Goal: Task Accomplishment & Management: Complete application form

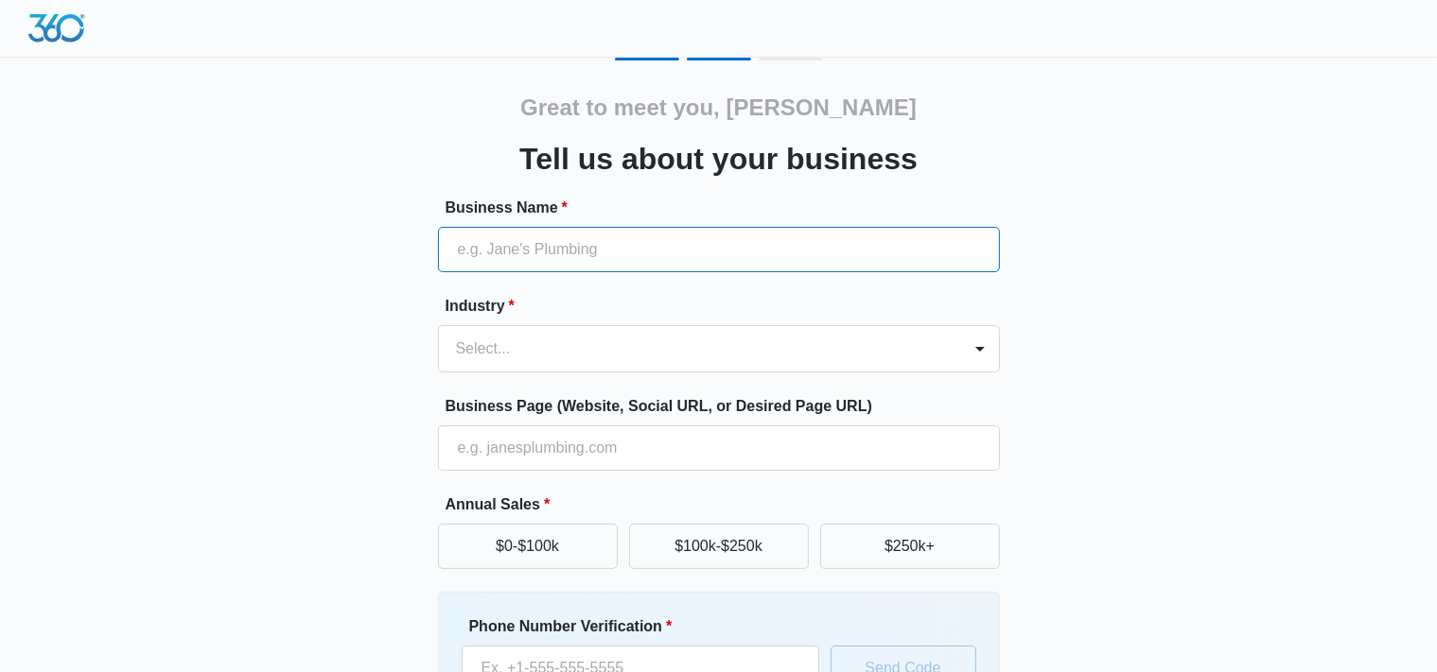
click at [532, 253] on input "Business Name *" at bounding box center [719, 249] width 562 height 45
type input "Love Smoke"
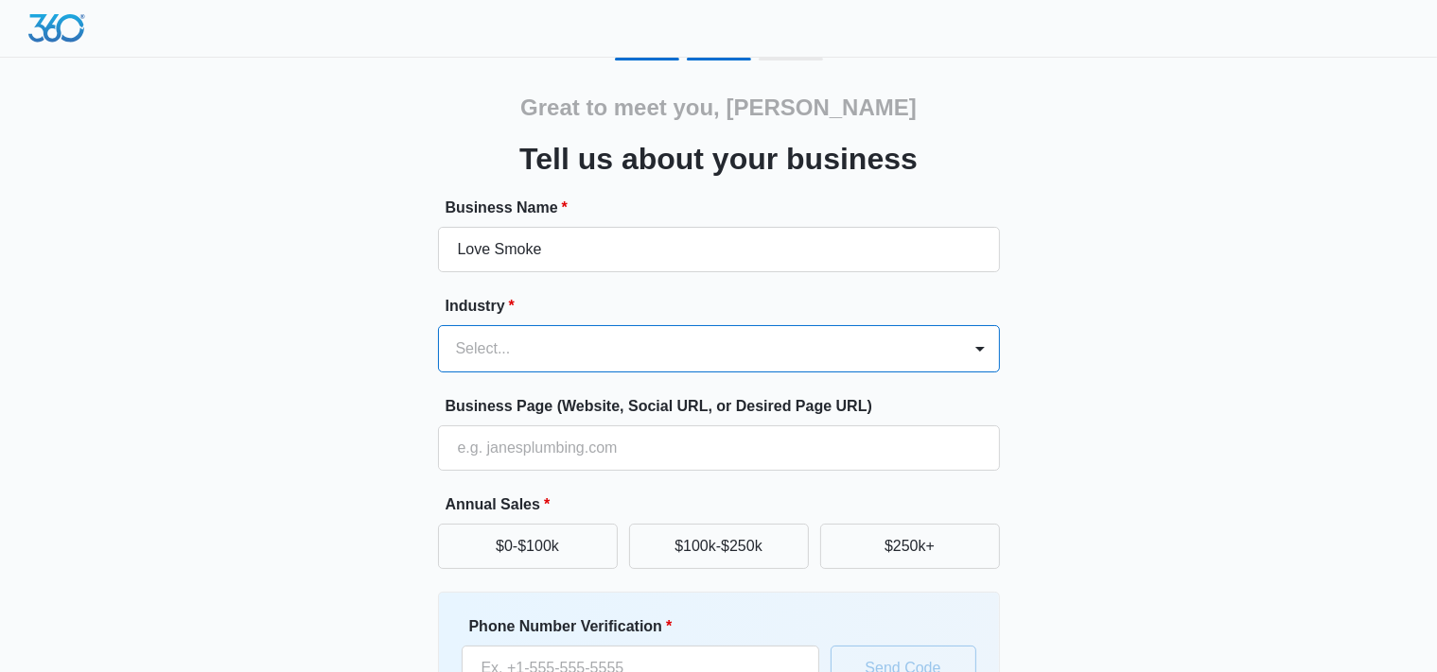
click at [1250, 165] on div "Great to meet you, Chris Tell us about your business Business Name * Love Smoke…" at bounding box center [718, 441] width 1135 height 767
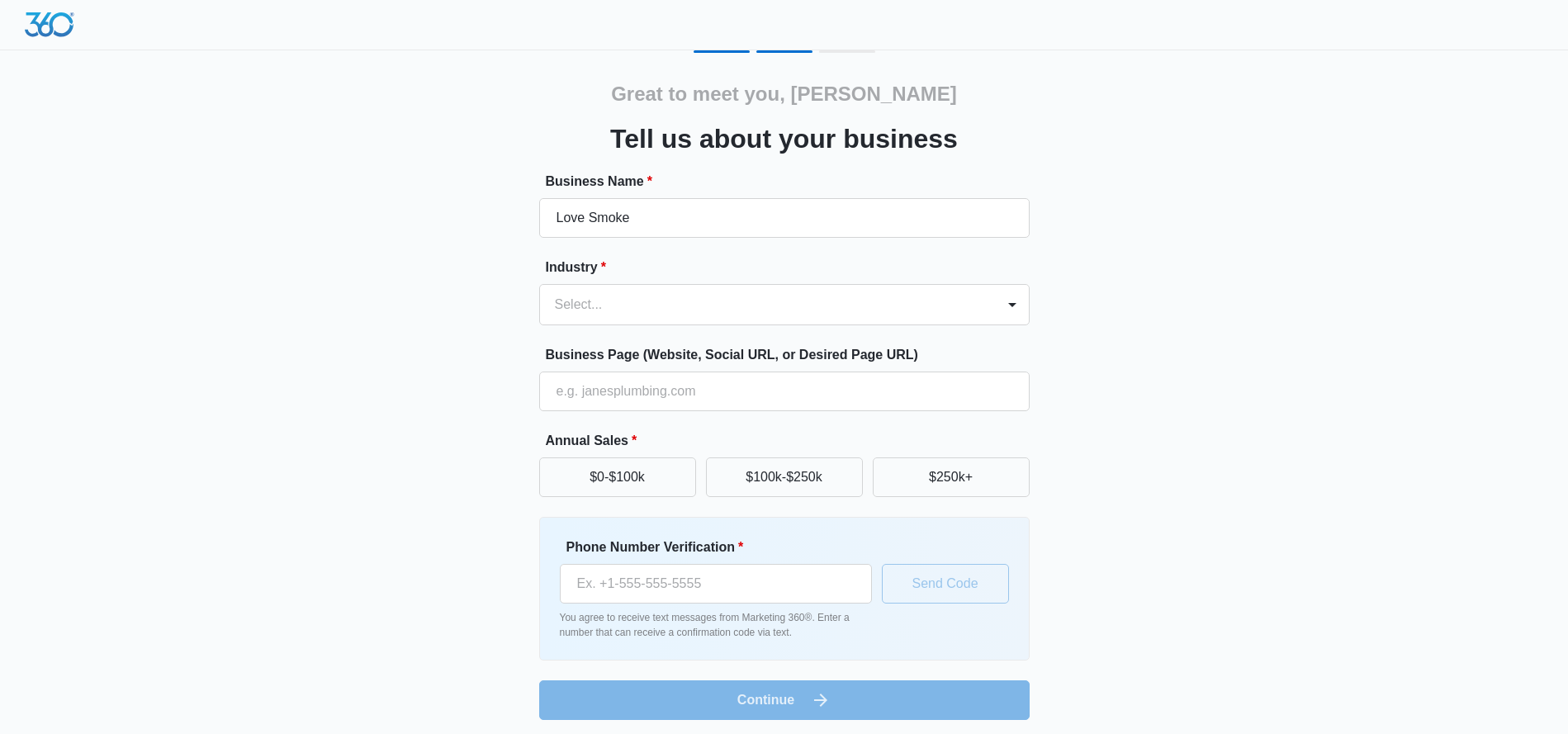
click at [1268, 296] on div "Great to meet you, Chris Tell us about your business Business Name * Love Smoke…" at bounding box center [784, 369] width 1568 height 739
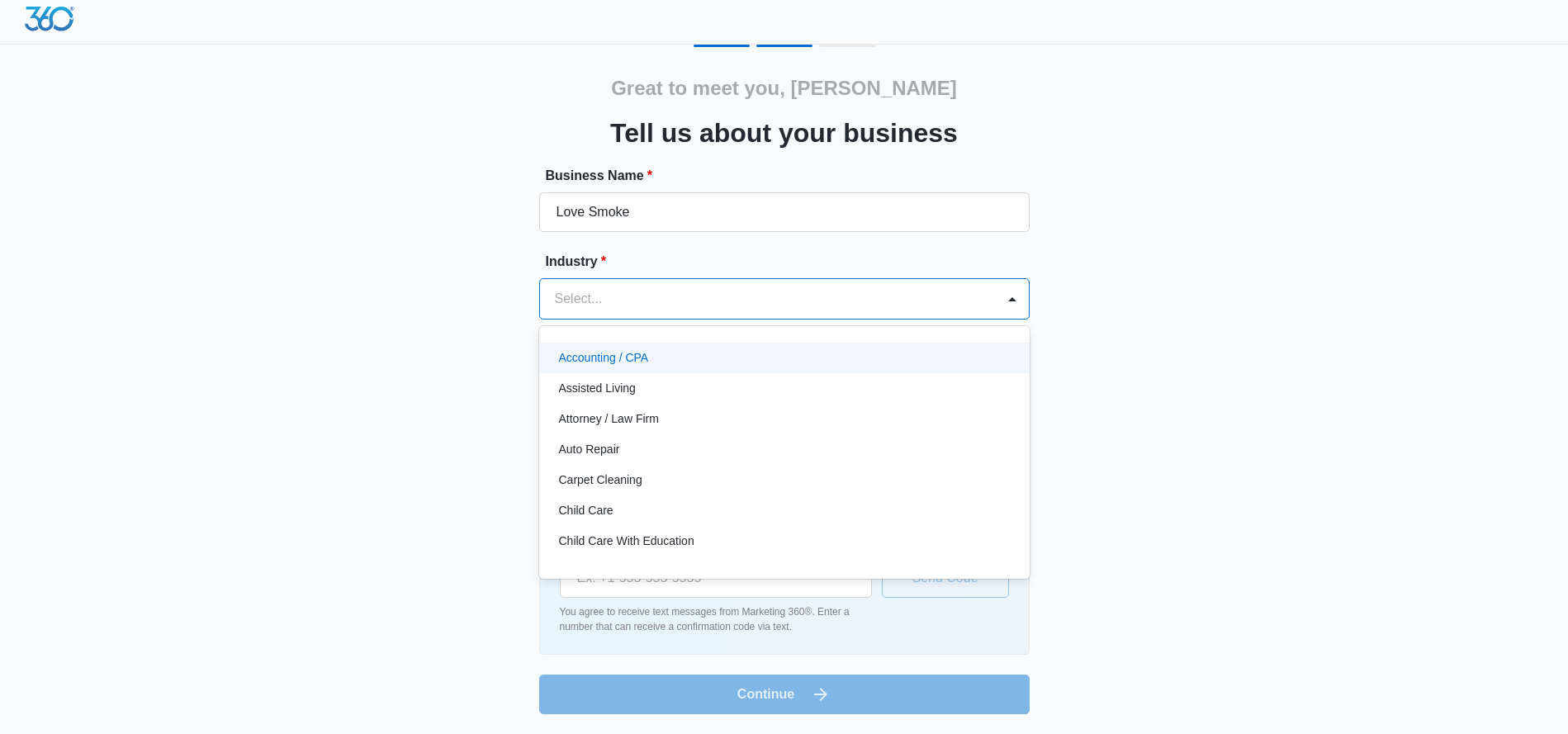
click at [643, 300] on div at bounding box center [765, 298] width 419 height 23
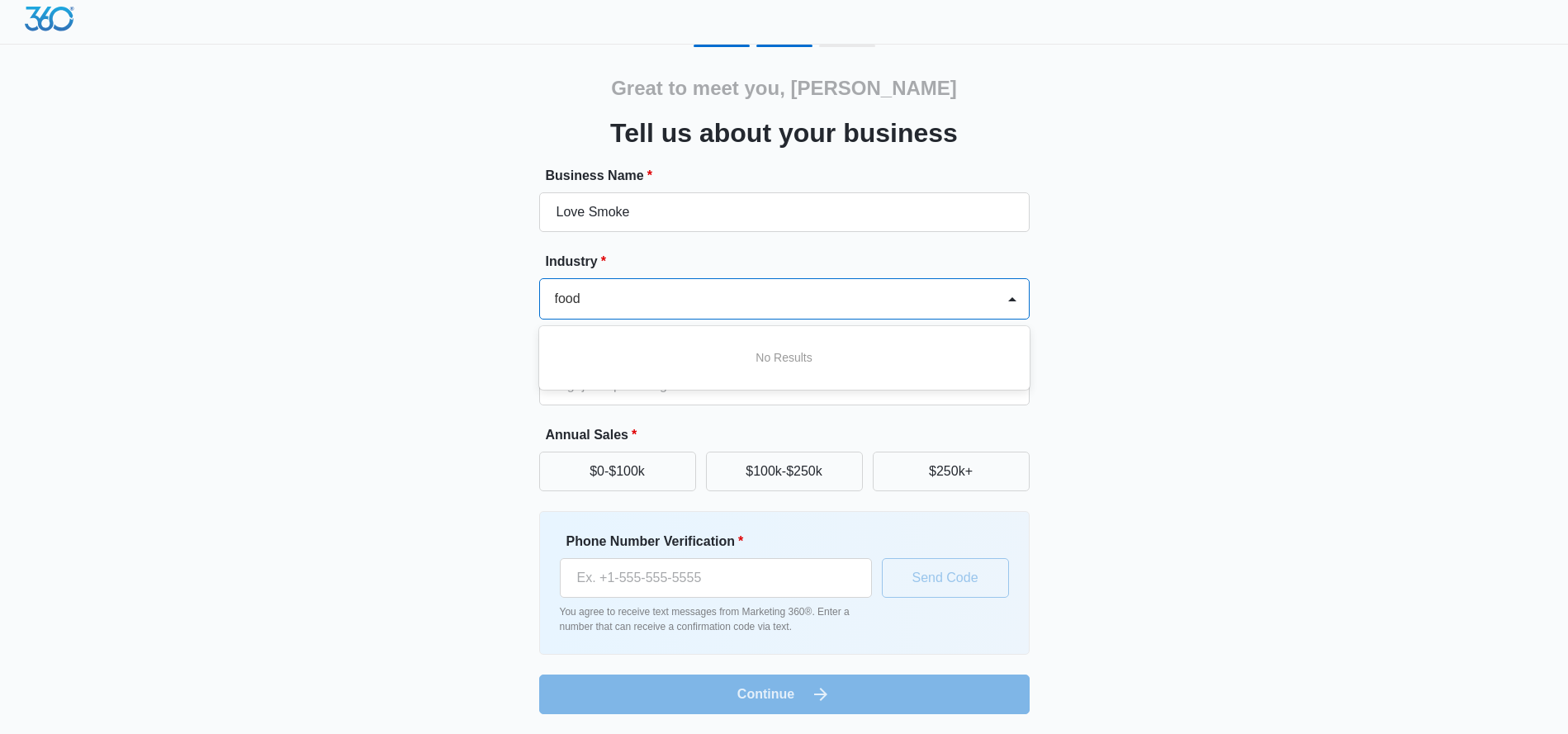
type input "food"
click at [1202, 391] on div "Great to meet you, Chris Tell us about your business Business Name * Love Smoke…" at bounding box center [784, 379] width 991 height 669
click at [720, 292] on div at bounding box center [765, 298] width 419 height 23
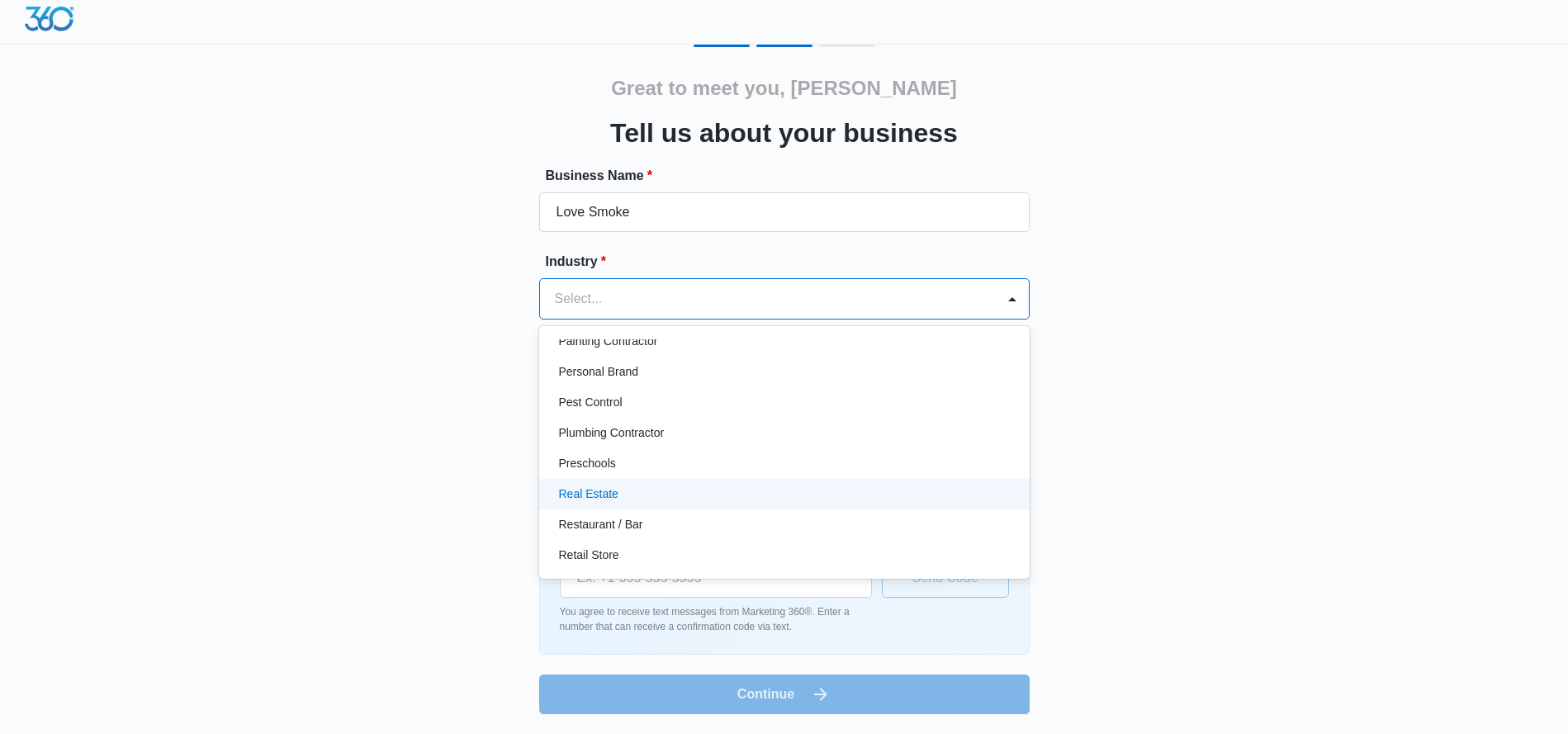
scroll to position [1026, 0]
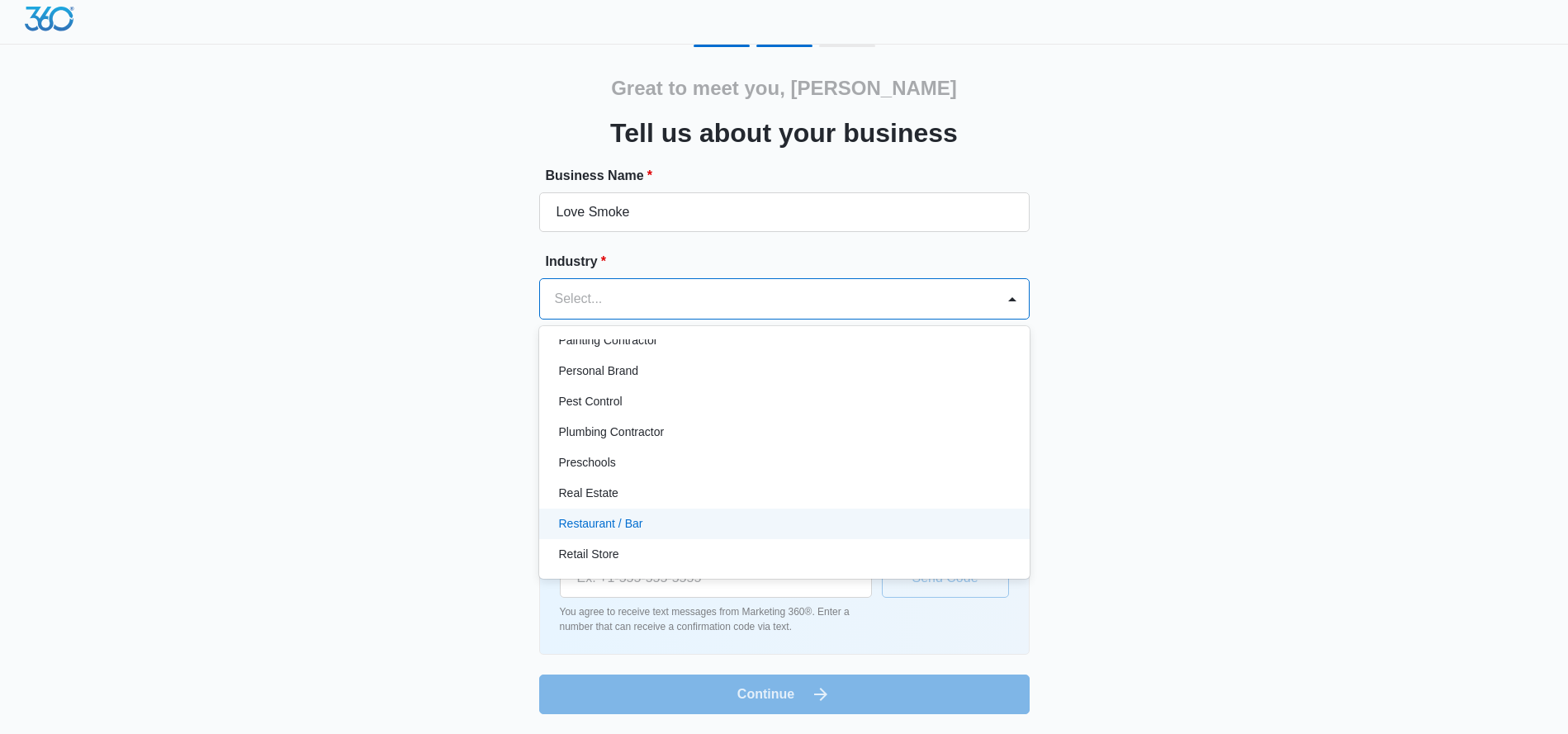
click at [629, 518] on p "Restaurant / Bar" at bounding box center [601, 524] width 84 height 17
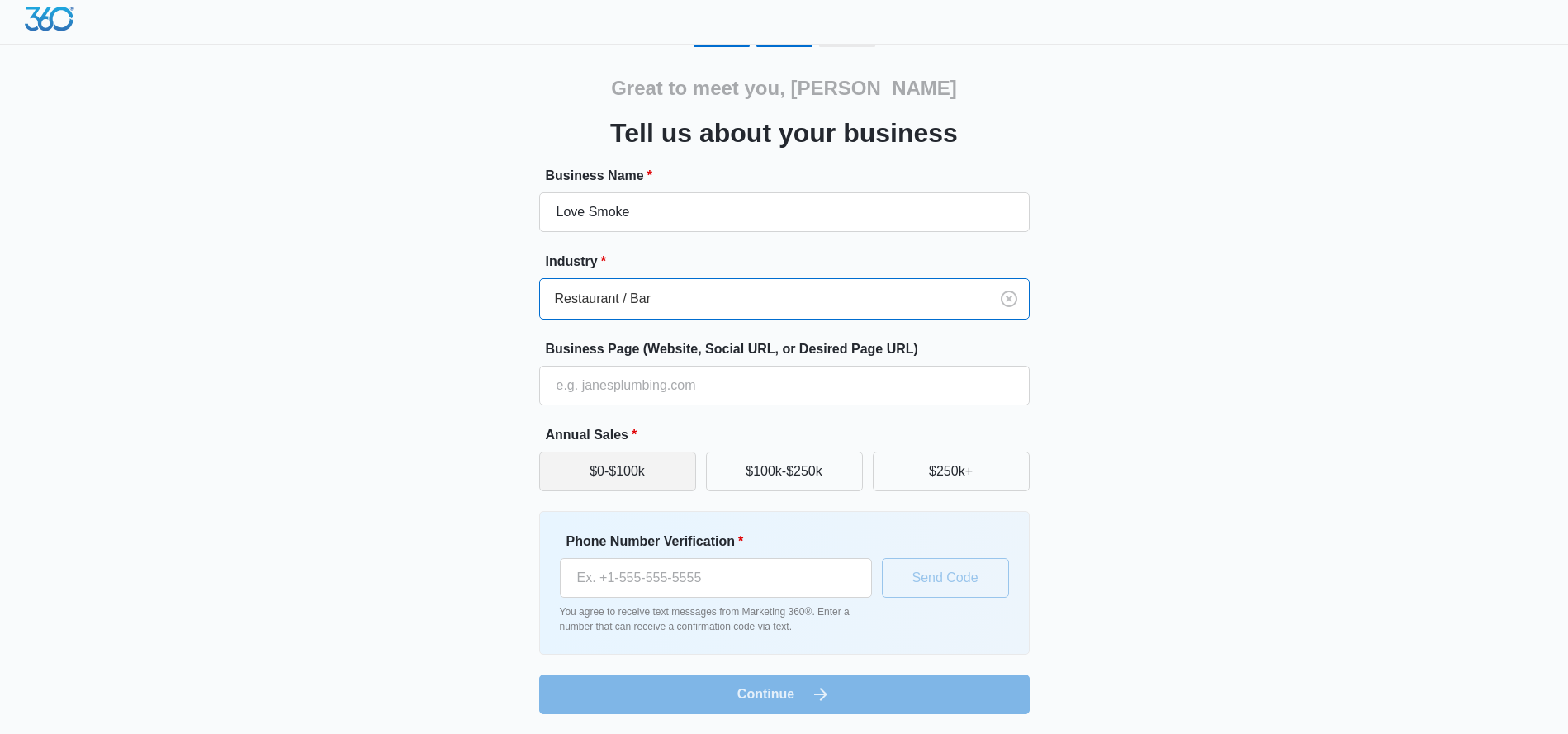
click at [612, 470] on button "$0-$100k" at bounding box center [618, 470] width 157 height 39
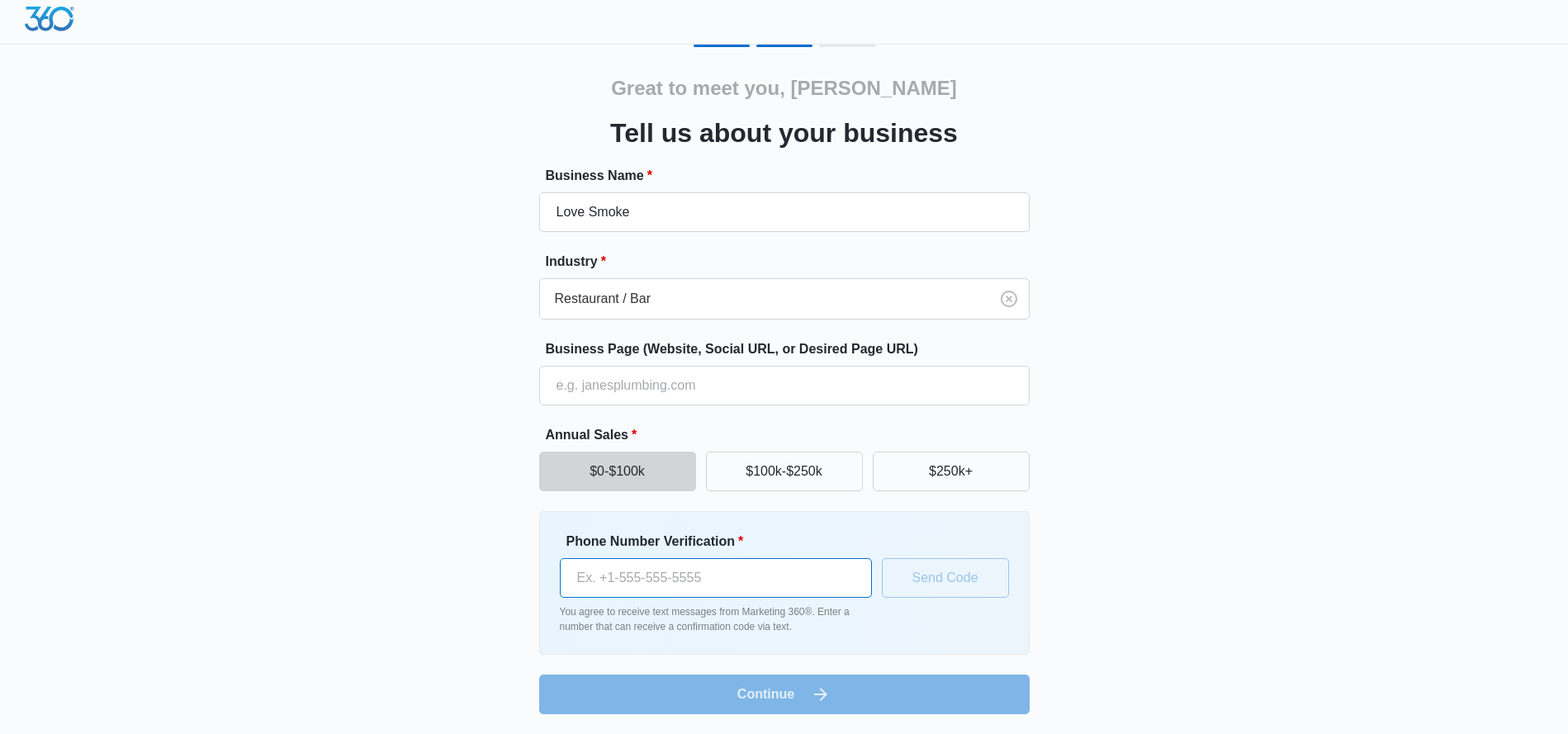
click at [641, 585] on input "Phone Number Verification *" at bounding box center [715, 577] width 312 height 39
type input "[PHONE_NUMBER]"
click at [937, 580] on button "Send Code" at bounding box center [946, 577] width 127 height 39
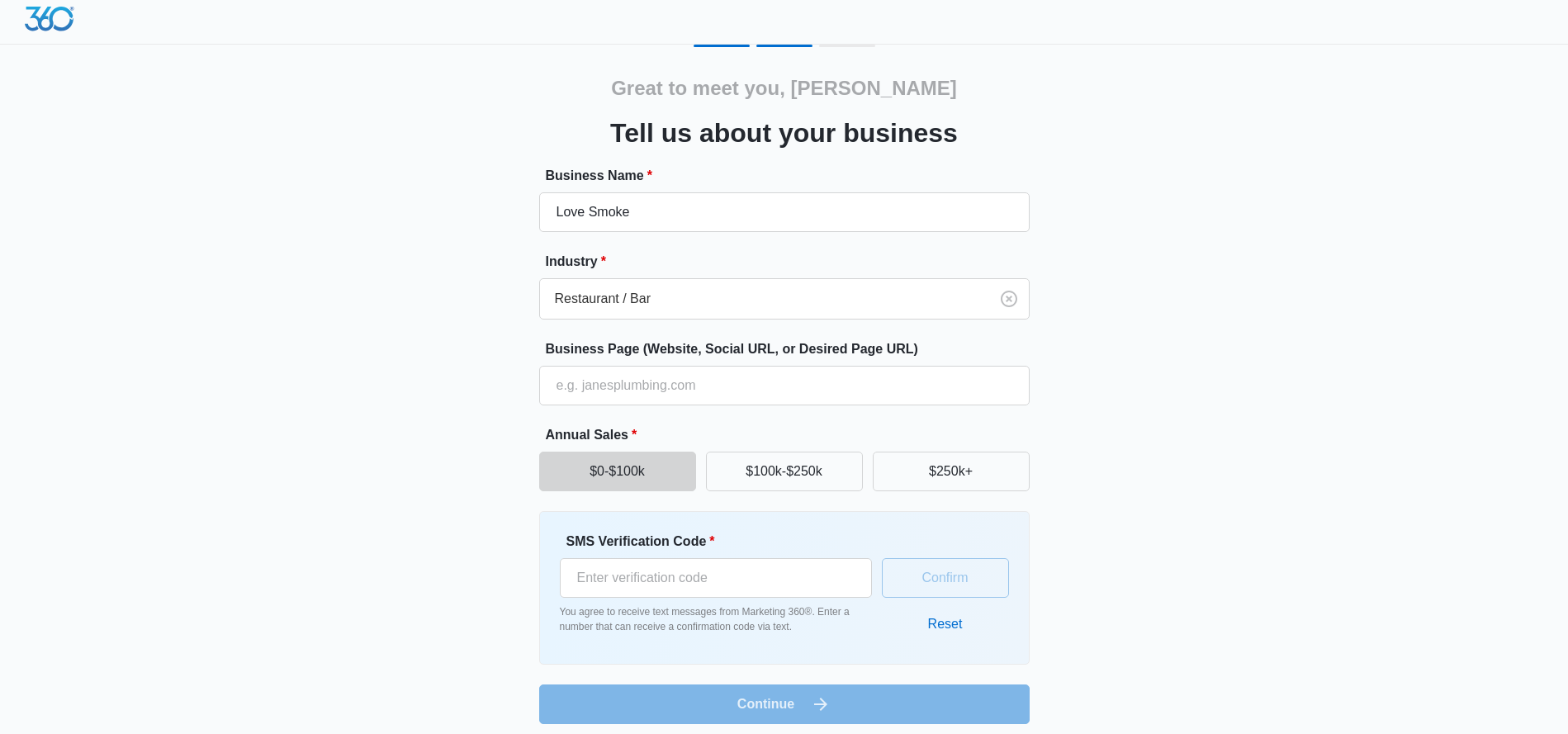
scroll to position [16, 0]
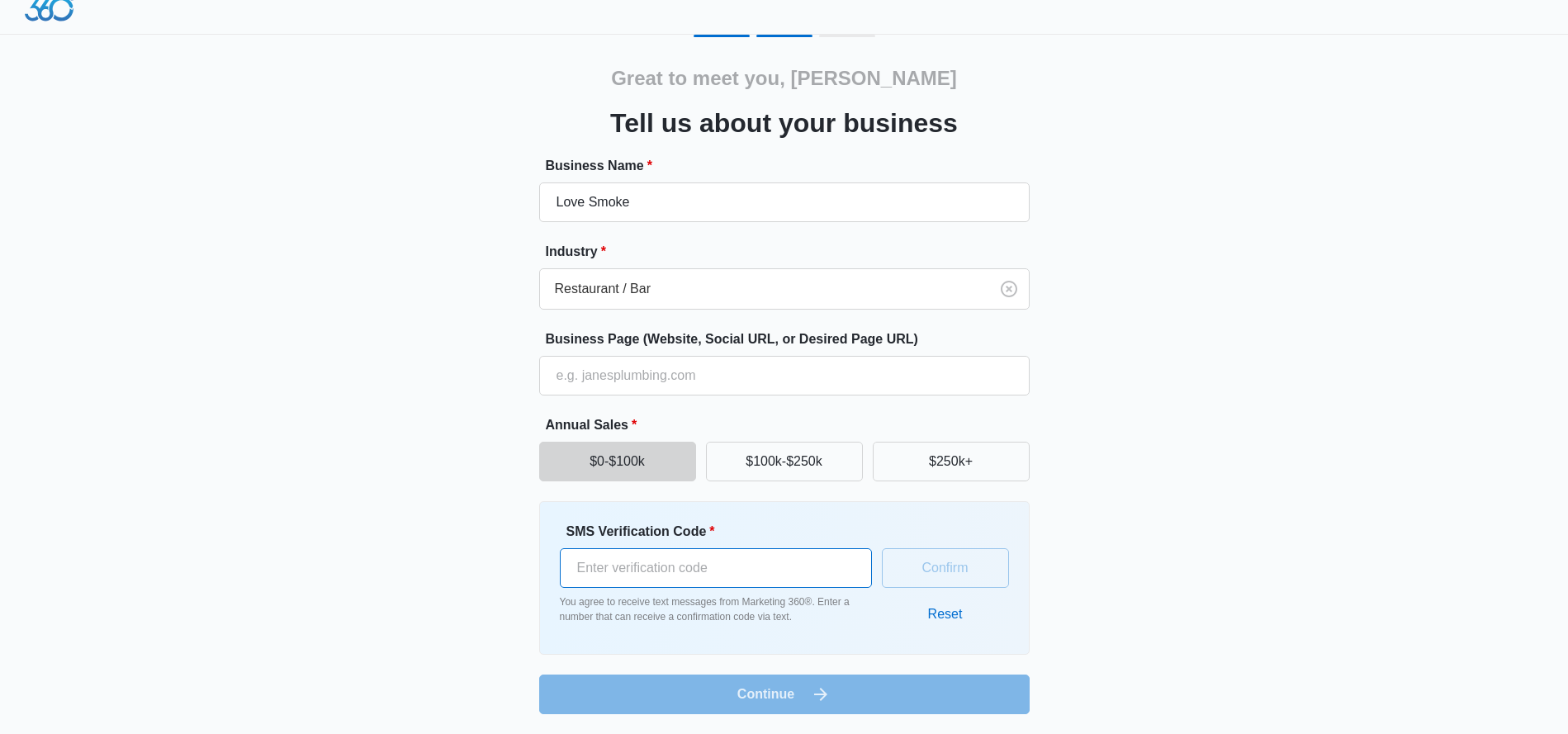
click at [664, 573] on input "SMS Verification Code *" at bounding box center [715, 567] width 312 height 39
click at [416, 334] on div "Great to meet you, Chris Tell us about your business Business Name * Love Smoke…" at bounding box center [784, 374] width 991 height 679
click at [690, 566] on input "SMS Verification Code *" at bounding box center [715, 567] width 312 height 39
type input "364057"
click at [982, 569] on button "Confirm" at bounding box center [946, 567] width 127 height 39
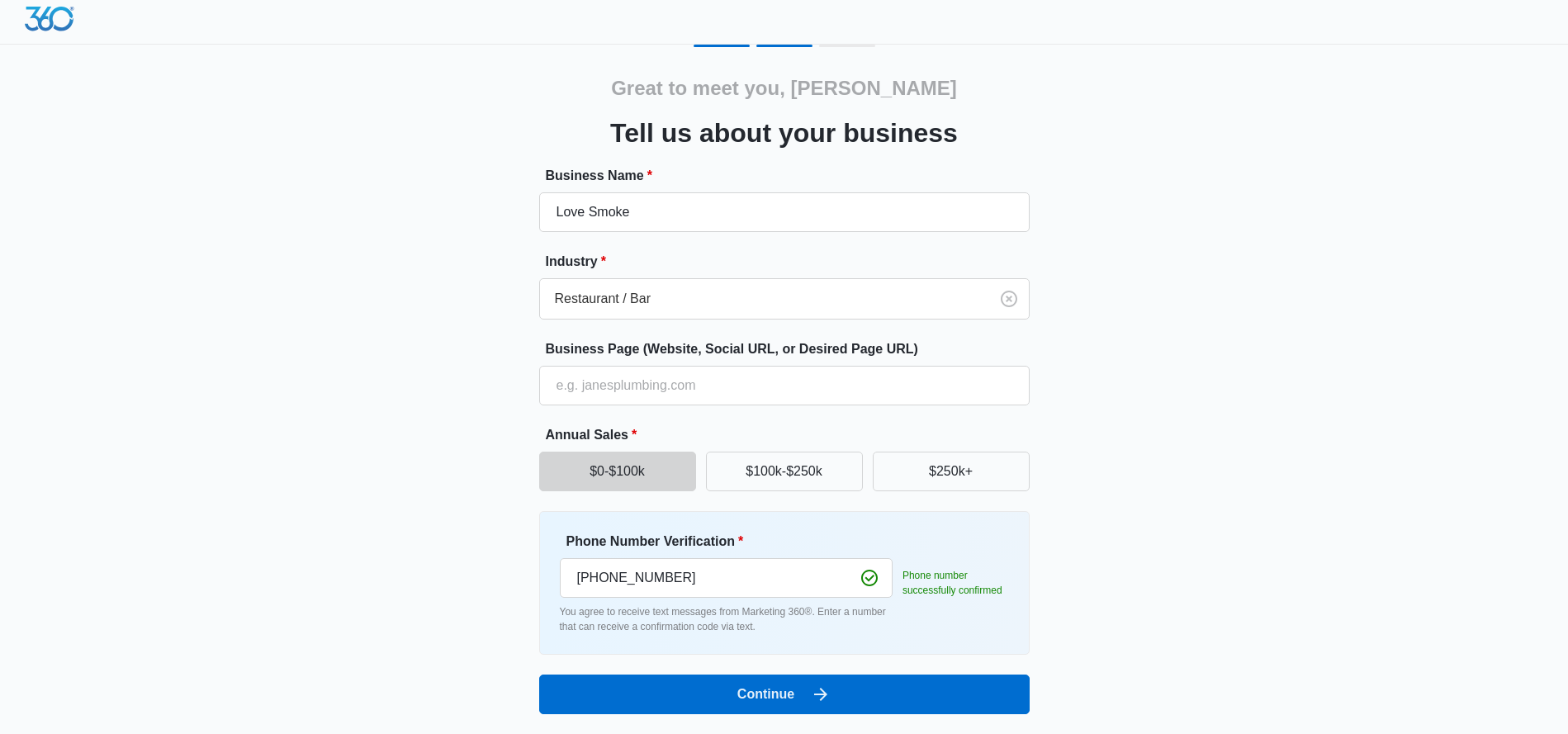
scroll to position [6, 0]
click at [1242, 460] on div "Great to meet you, Chris Tell us about your business Business Name * Love Smoke…" at bounding box center [784, 379] width 991 height 669
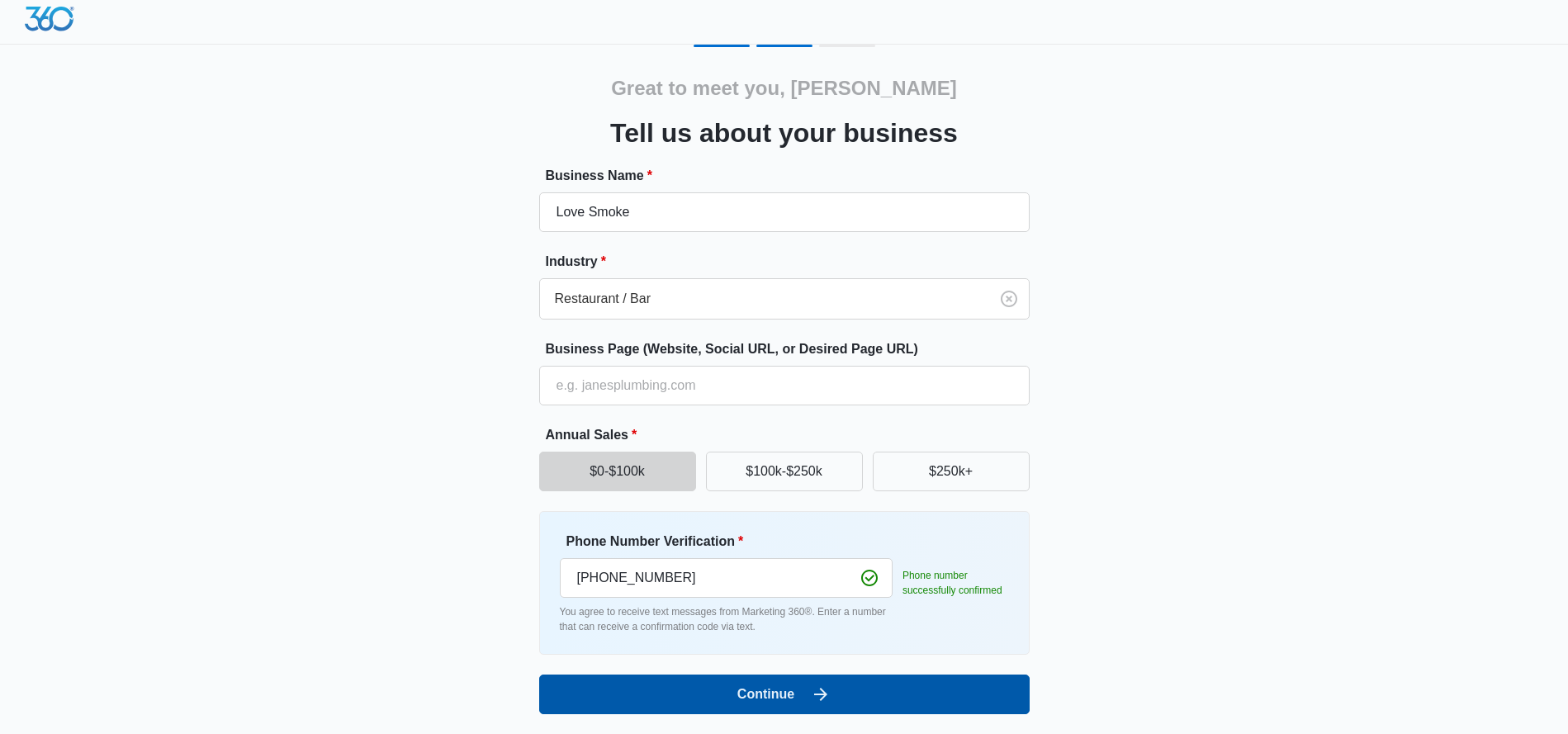
click at [801, 586] on button "Continue" at bounding box center [785, 694] width 491 height 39
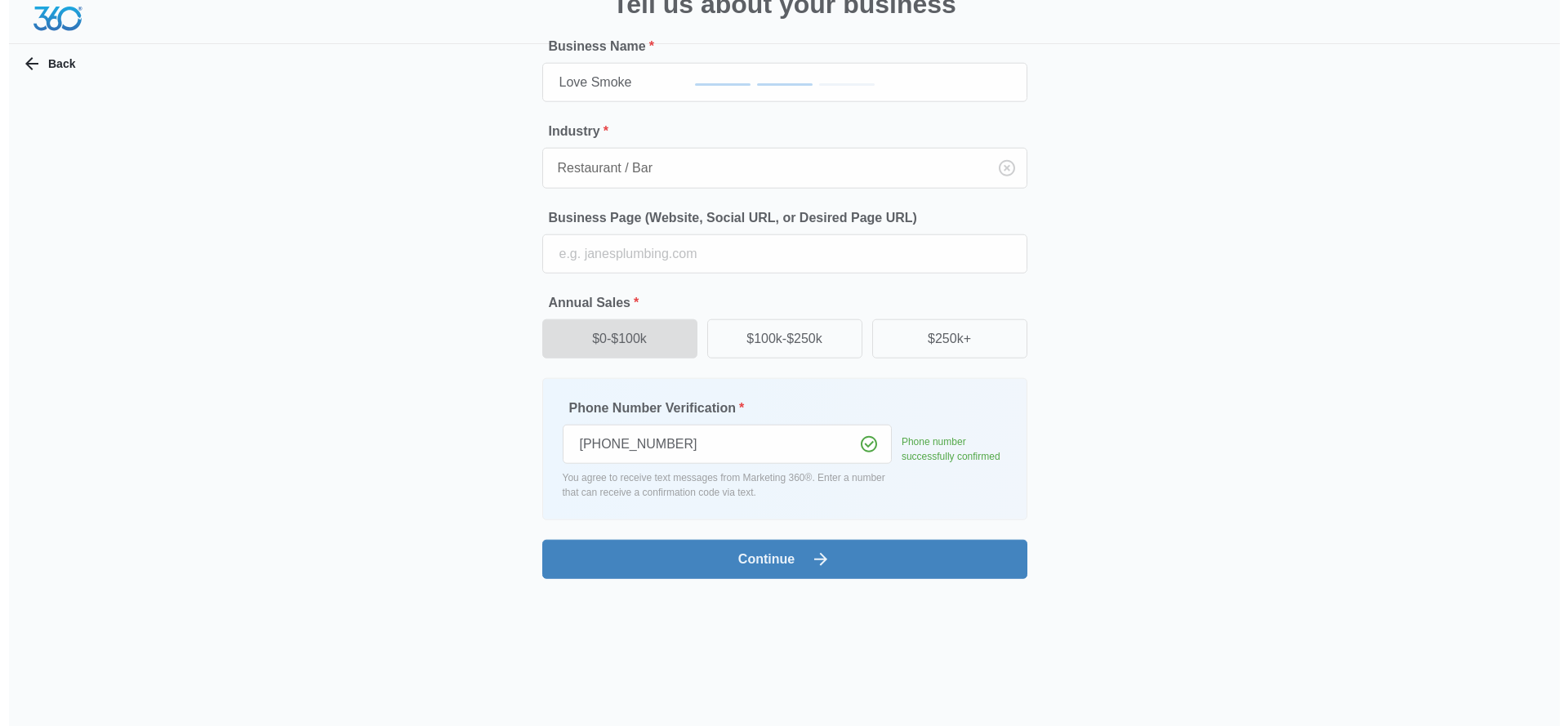
scroll to position [0, 0]
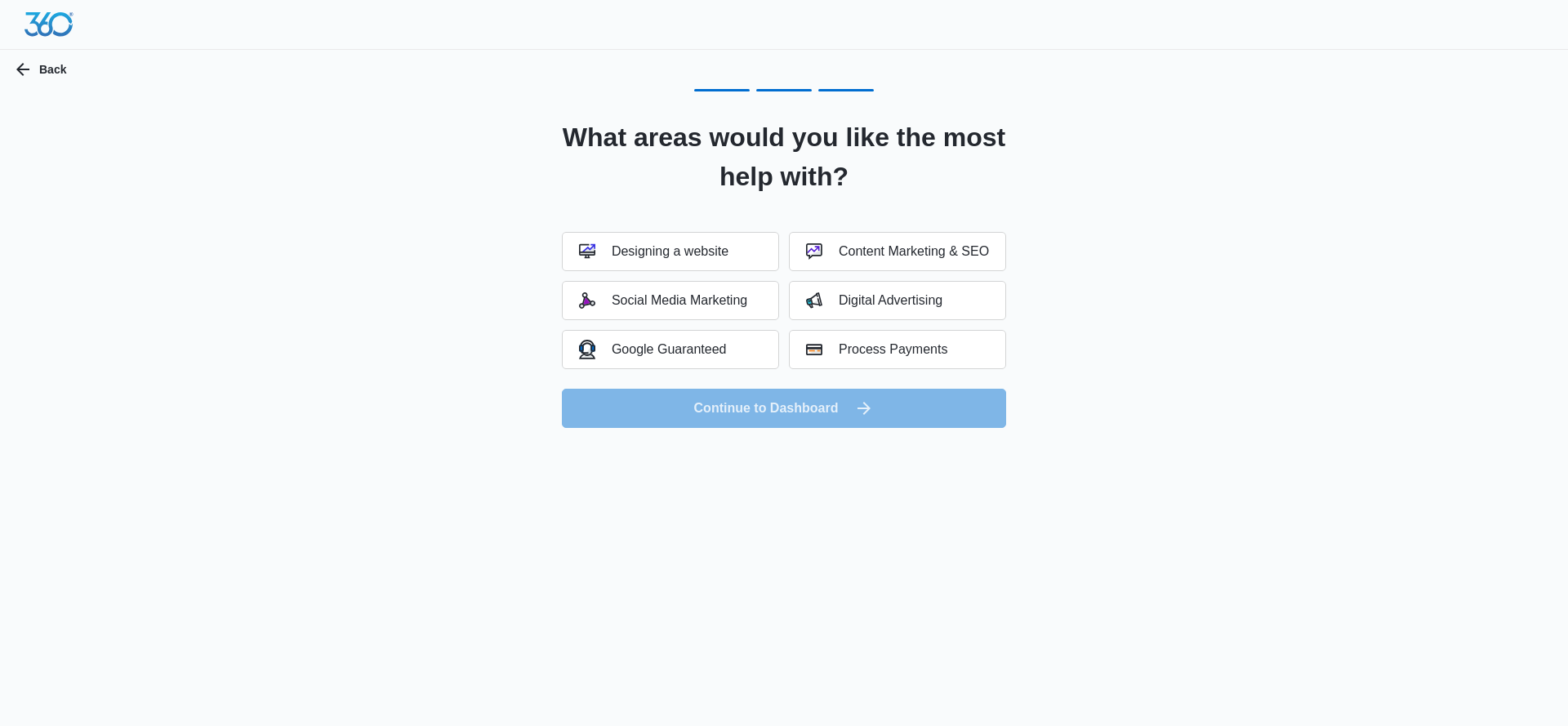
click at [888, 537] on body "Back What areas would you like the most help with? Designing a website Content …" at bounding box center [784, 363] width 1568 height 726
click at [869, 344] on div "Process Payments" at bounding box center [876, 349] width 142 height 16
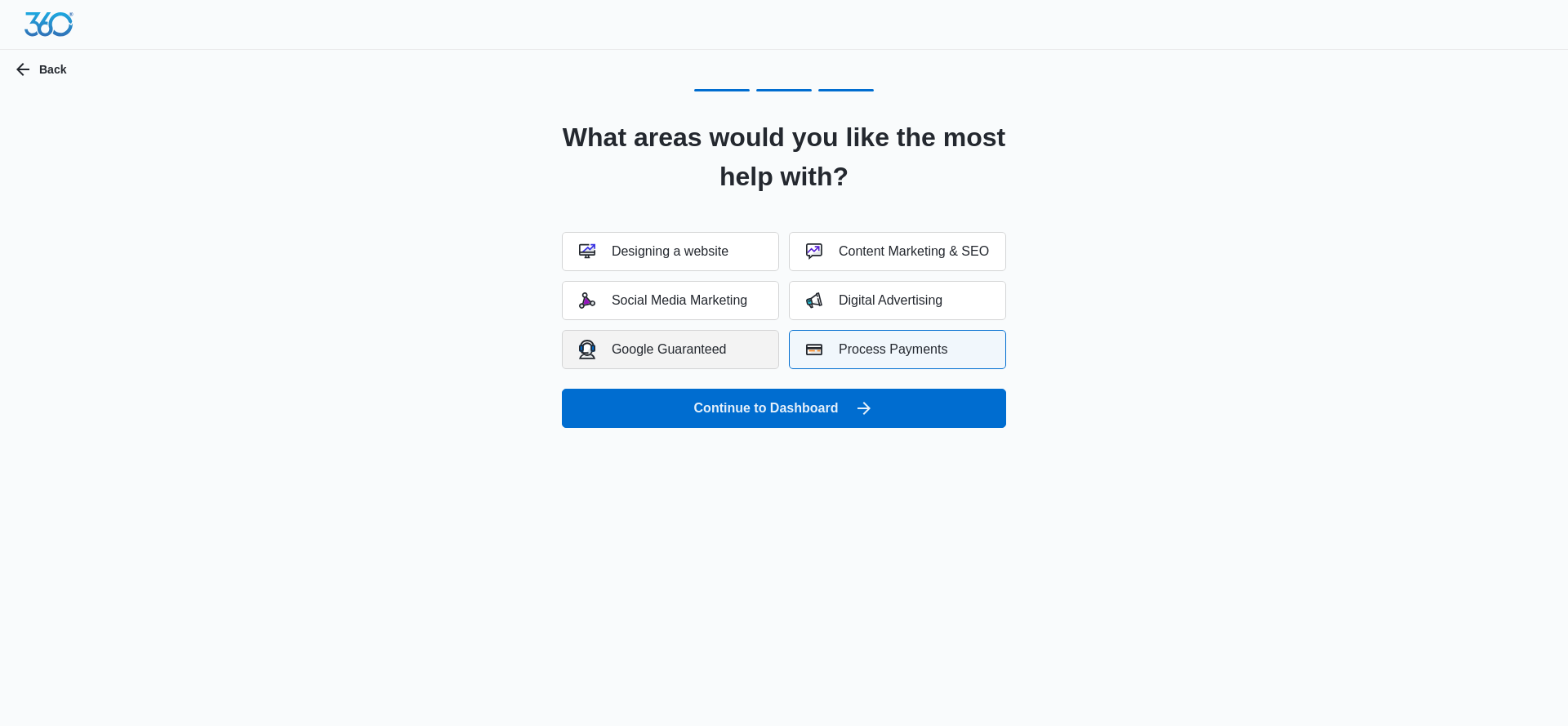
click at [713, 344] on div "Google Guaranteed" at bounding box center [653, 349] width 148 height 19
click at [684, 248] on div "Designing a website" at bounding box center [654, 251] width 149 height 16
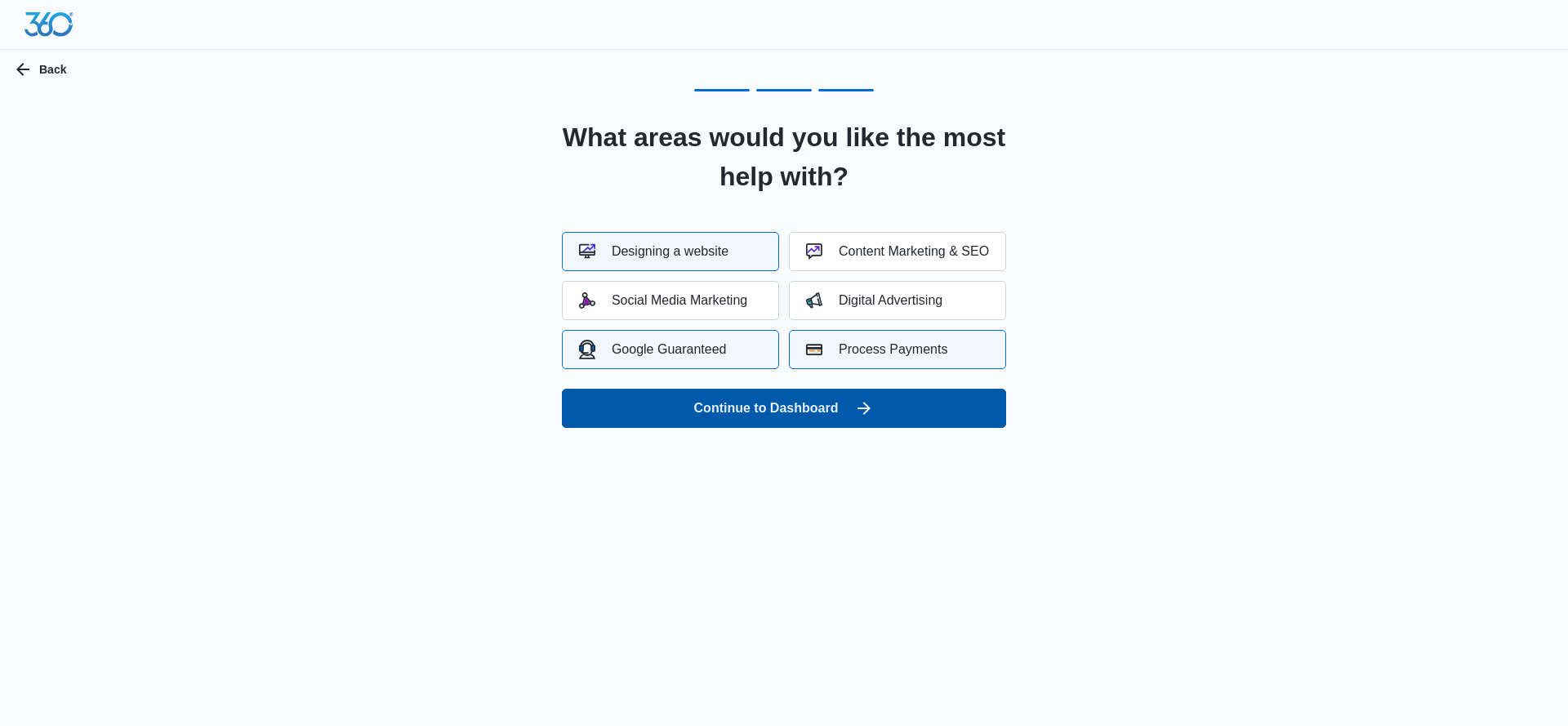
click at [795, 405] on button "Continue to Dashboard" at bounding box center [784, 407] width 444 height 39
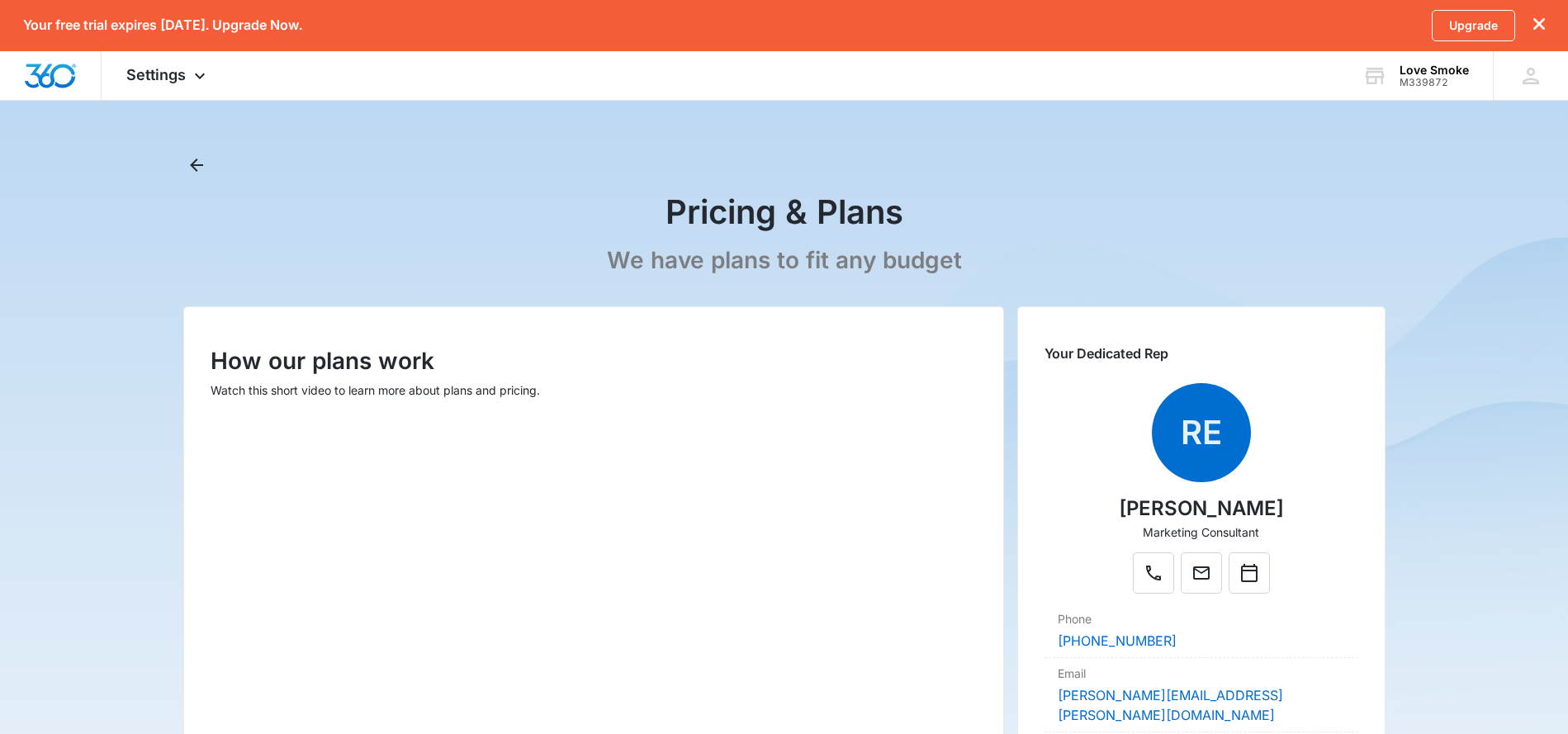
click at [407, 196] on div "Pricing & Plans" at bounding box center [784, 211] width 1202 height 41
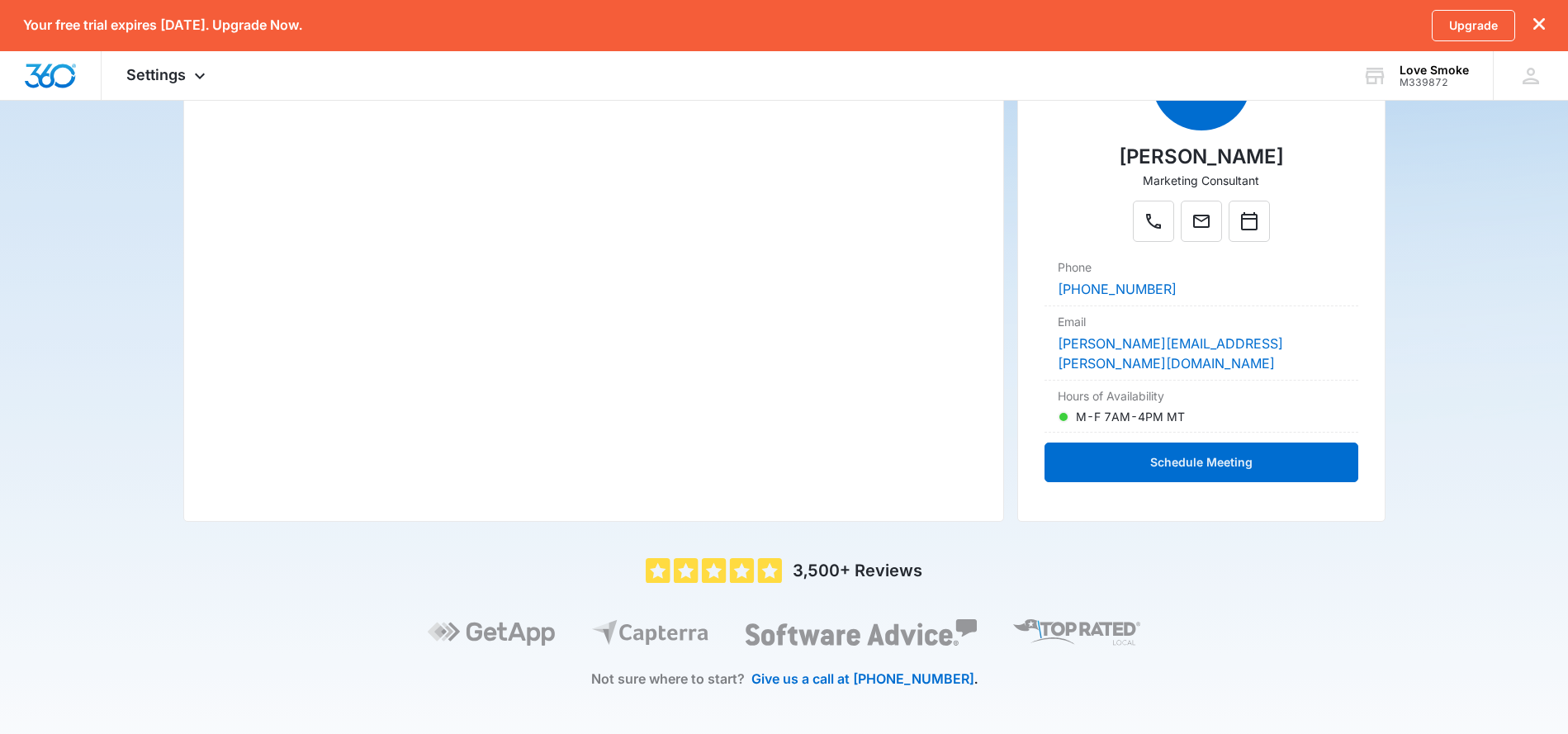
scroll to position [384, 0]
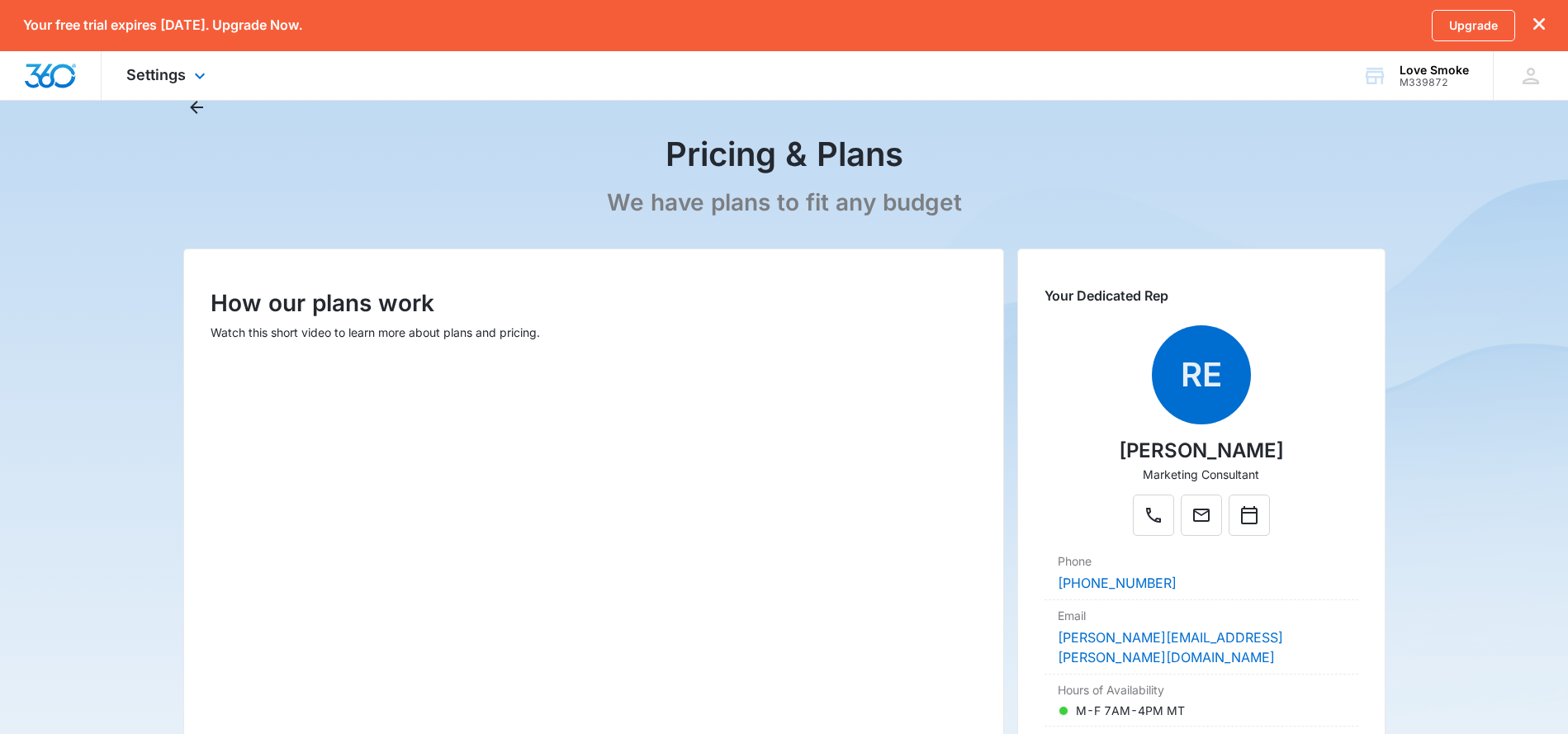
click at [36, 70] on img "Dashboard" at bounding box center [50, 76] width 53 height 24
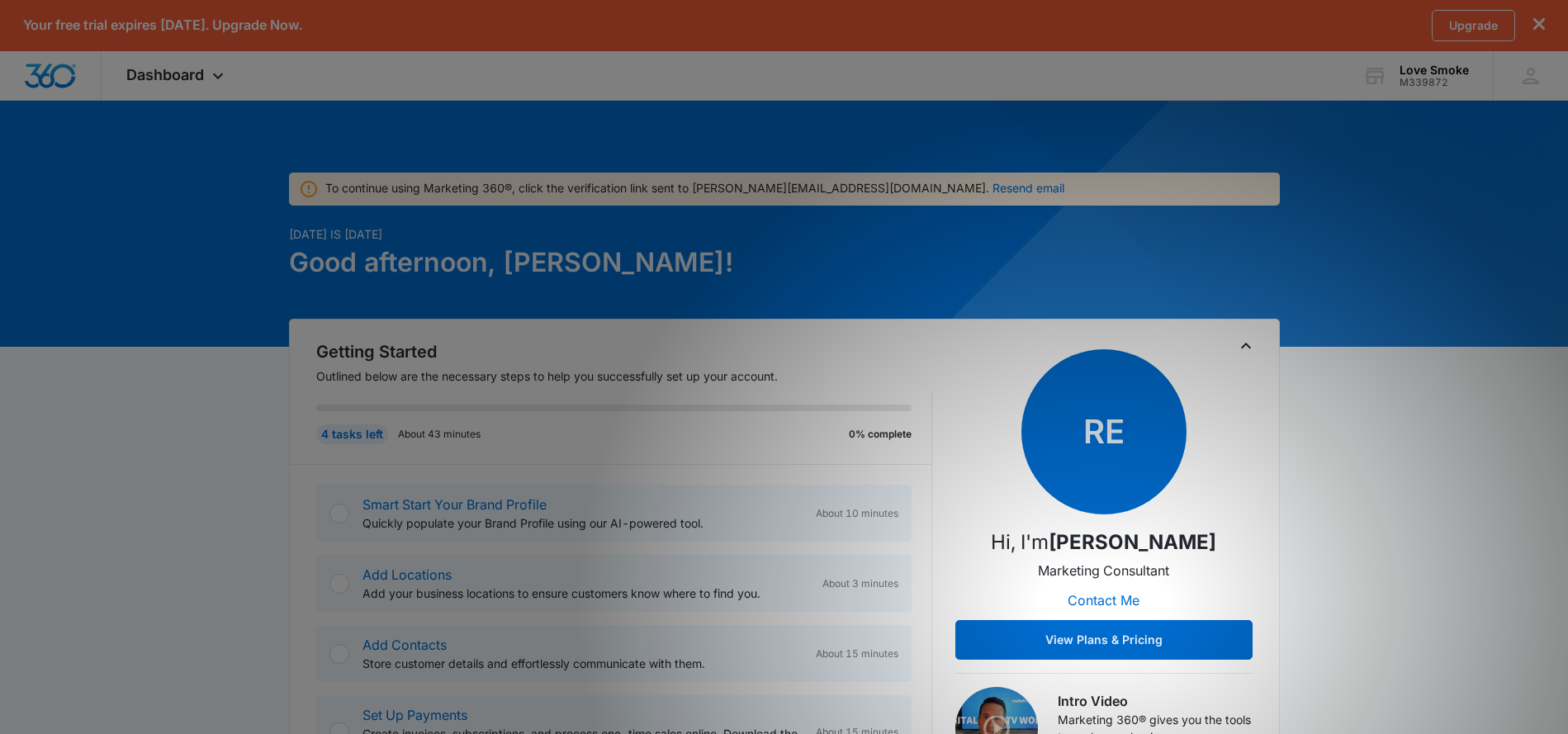
click at [1544, 27] on icon "dismiss this dialog" at bounding box center [1538, 24] width 11 height 11
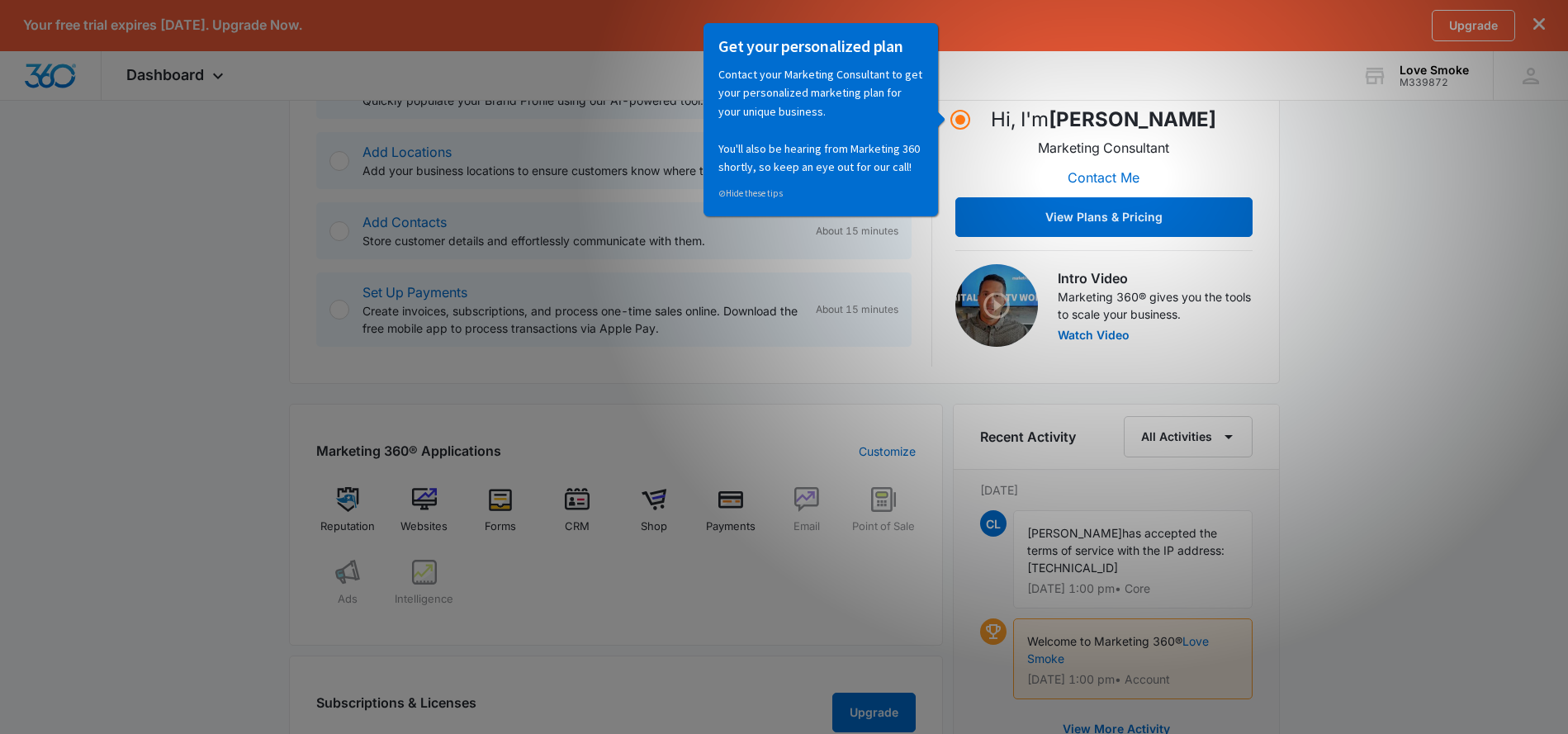
scroll to position [422, 0]
click at [1441, 394] on div "To continue using Marketing 360®, click the verification link sent to chris@lov…" at bounding box center [784, 440] width 1568 height 1484
click at [328, 500] on div "Reputation" at bounding box center [347, 518] width 64 height 59
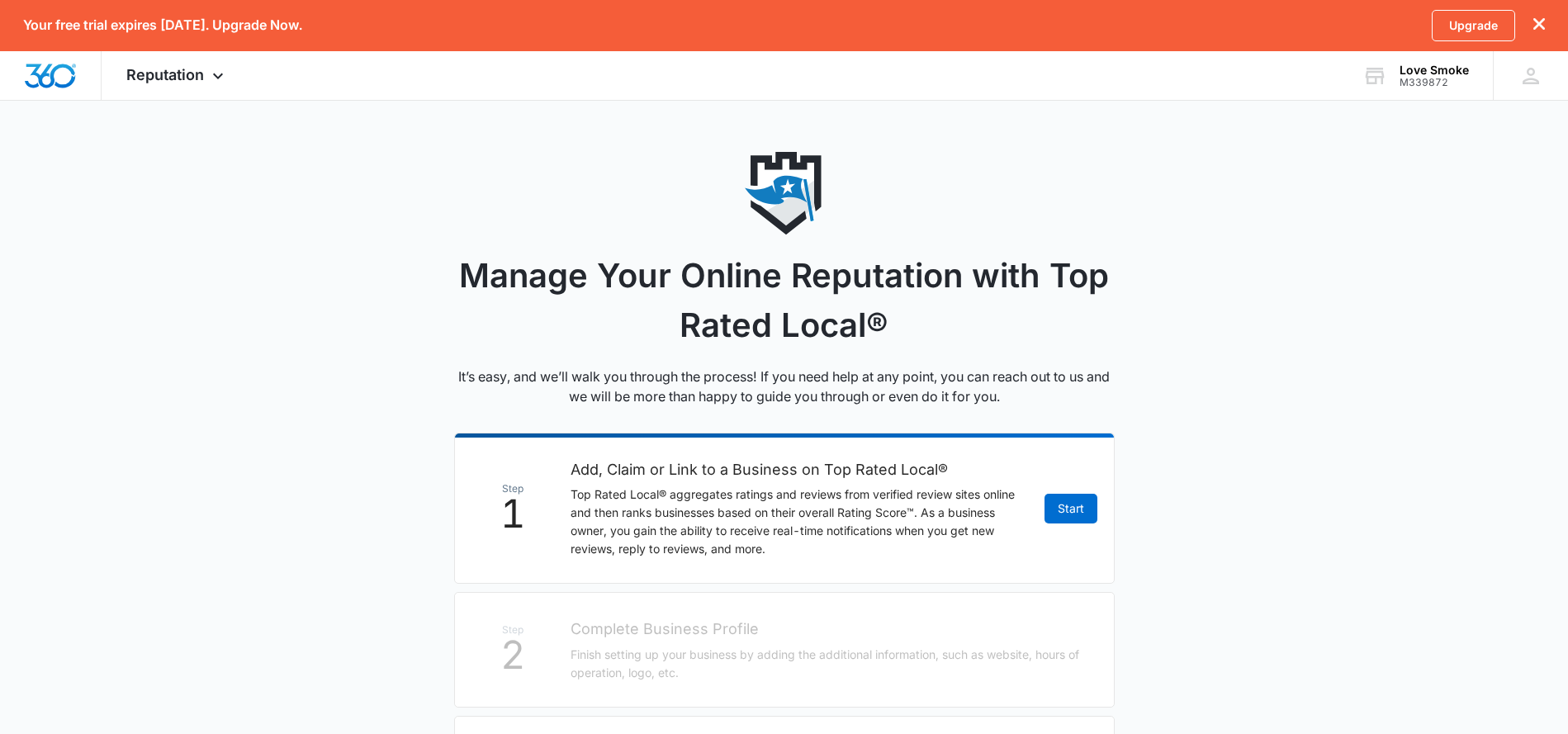
click at [519, 281] on h1 "Manage Your Online Reputation with Top Rated Local®" at bounding box center [784, 300] width 661 height 99
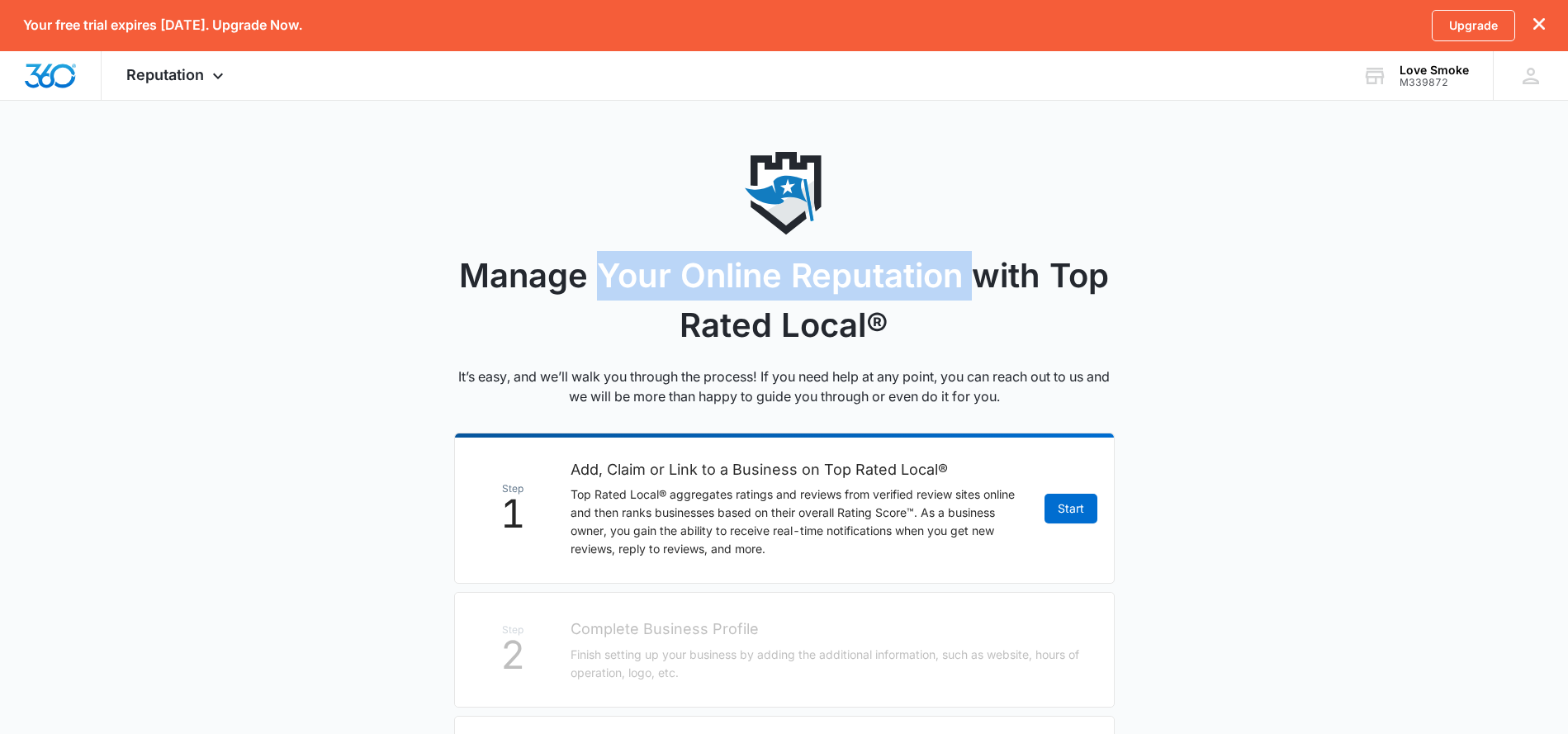
drag, startPoint x: 771, startPoint y: 281, endPoint x: 969, endPoint y: 280, distance: 198.0
click at [969, 280] on h1 "Manage Your Online Reputation with Top Rated Local®" at bounding box center [784, 300] width 661 height 99
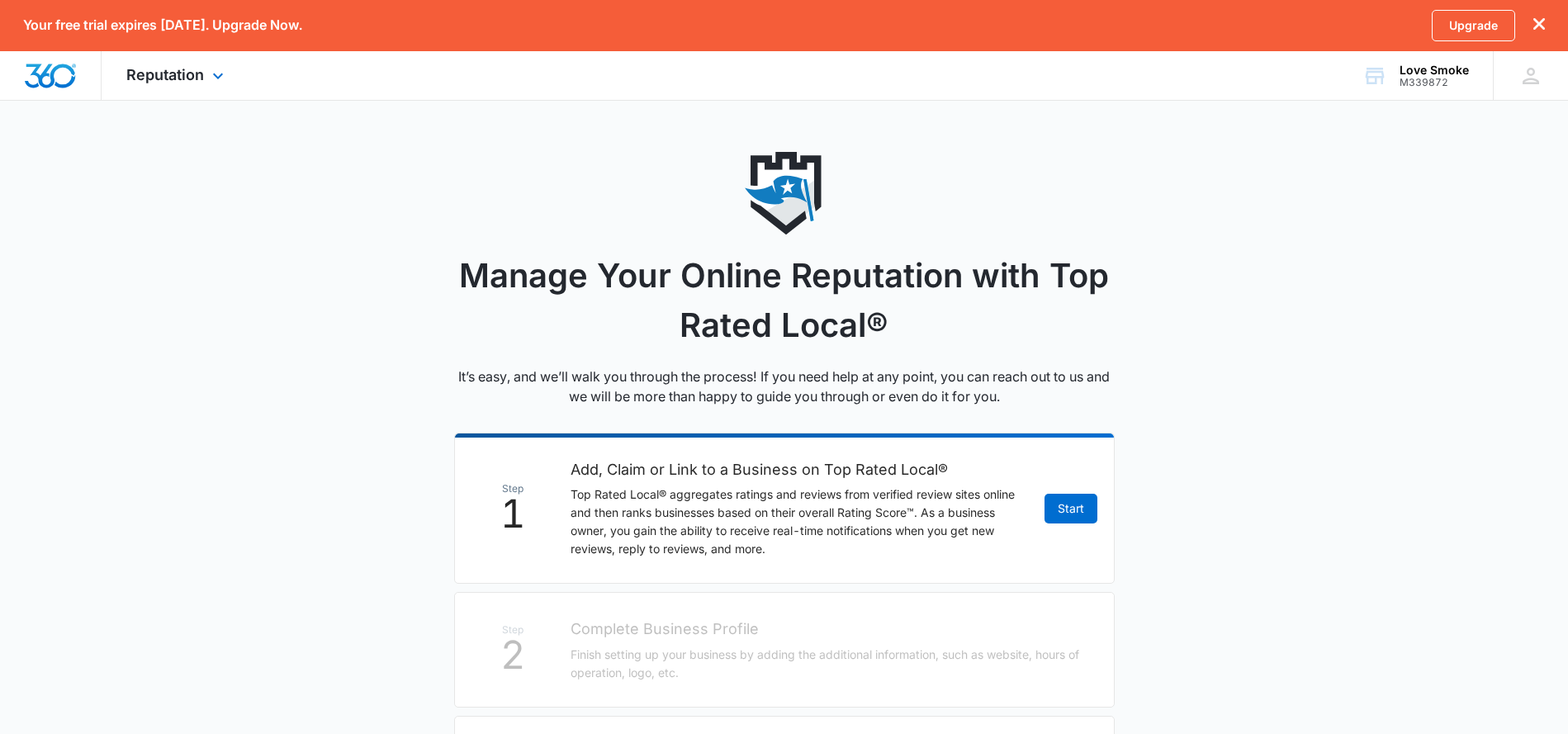
click at [175, 63] on div "Reputation Apps Reputation Websites Forms CRM Email Shop Payments POS Ads Intel…" at bounding box center [176, 76] width 151 height 49
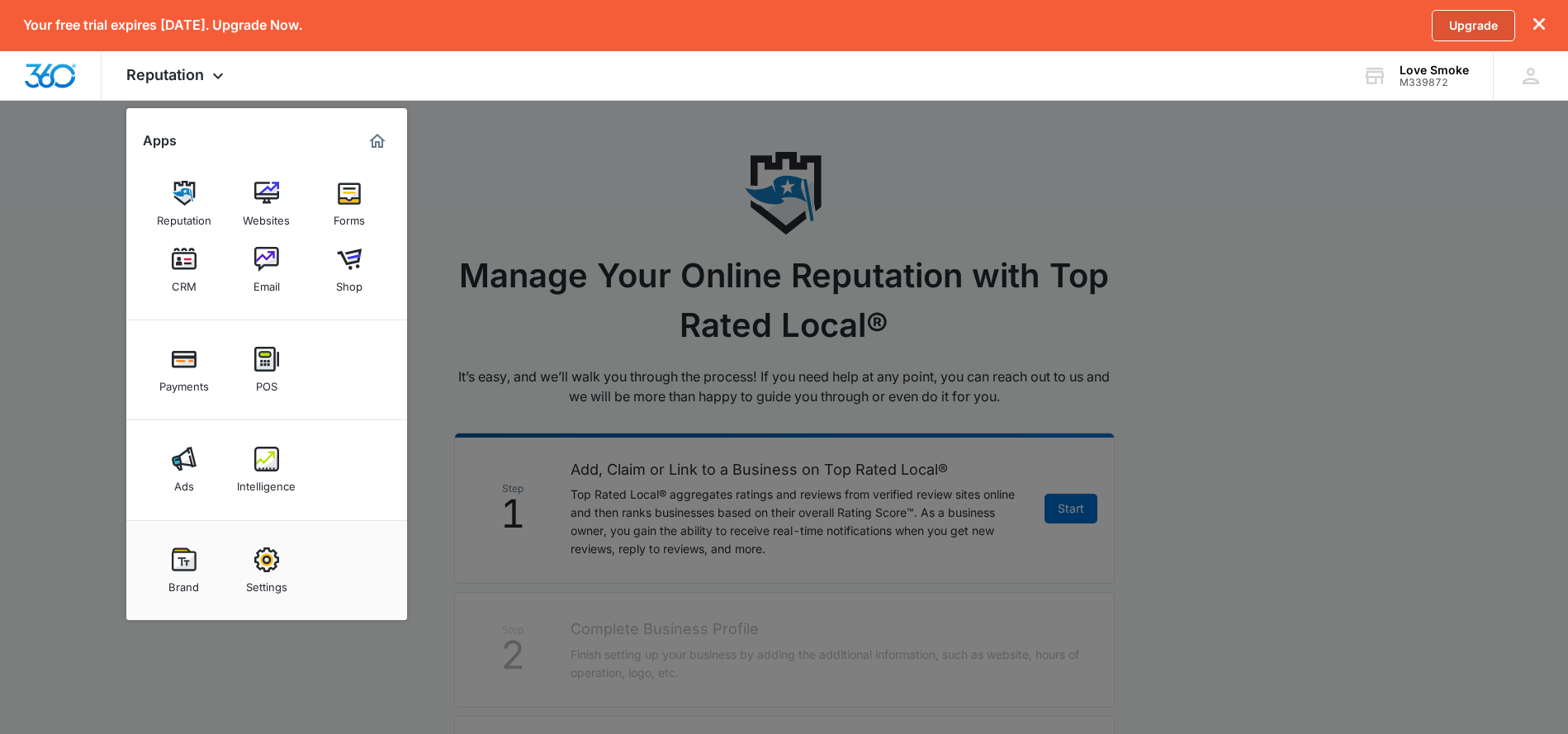
click at [1458, 33] on link "Upgrade" at bounding box center [1474, 25] width 84 height 31
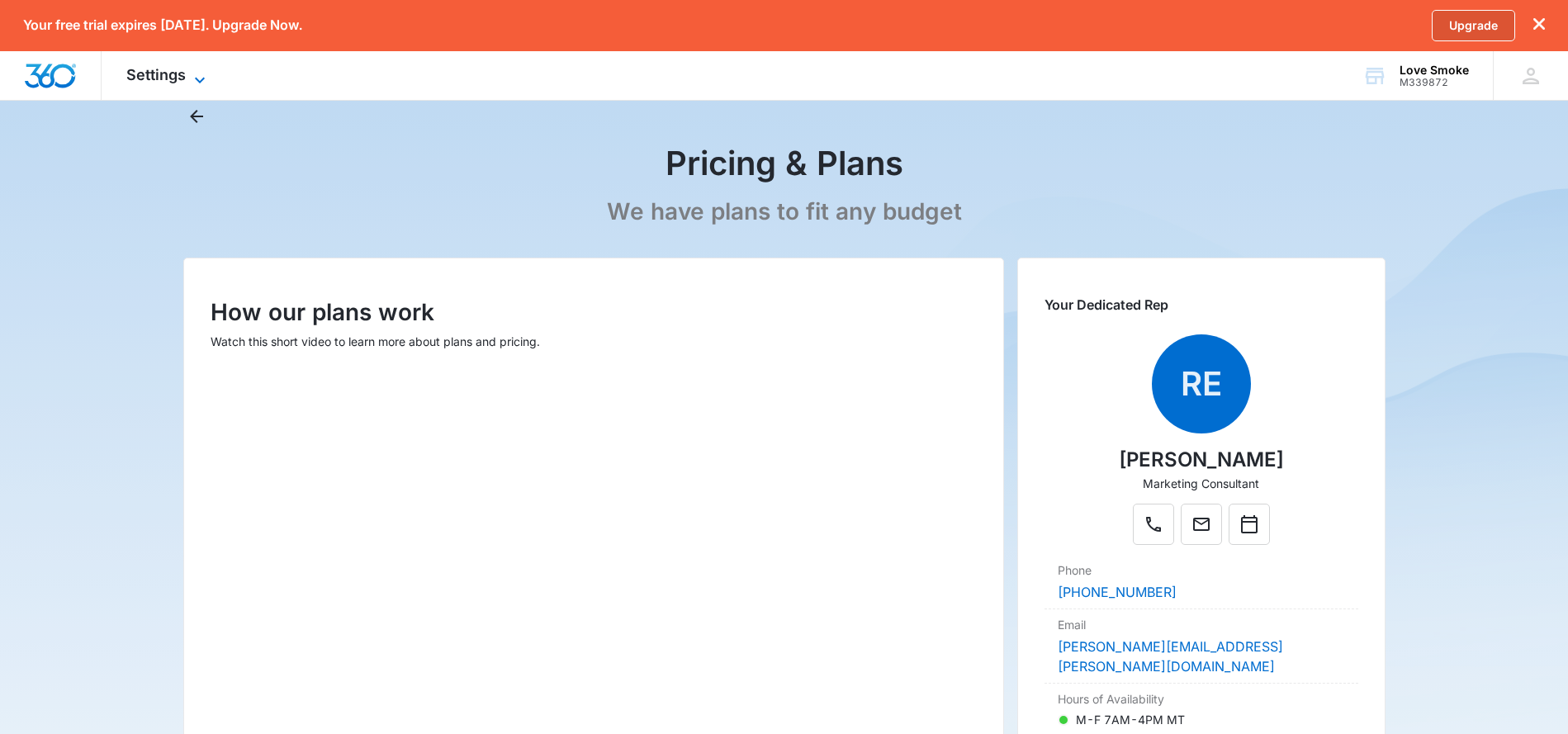
scroll to position [48, 0]
click at [176, 83] on span "Settings" at bounding box center [156, 75] width 59 height 17
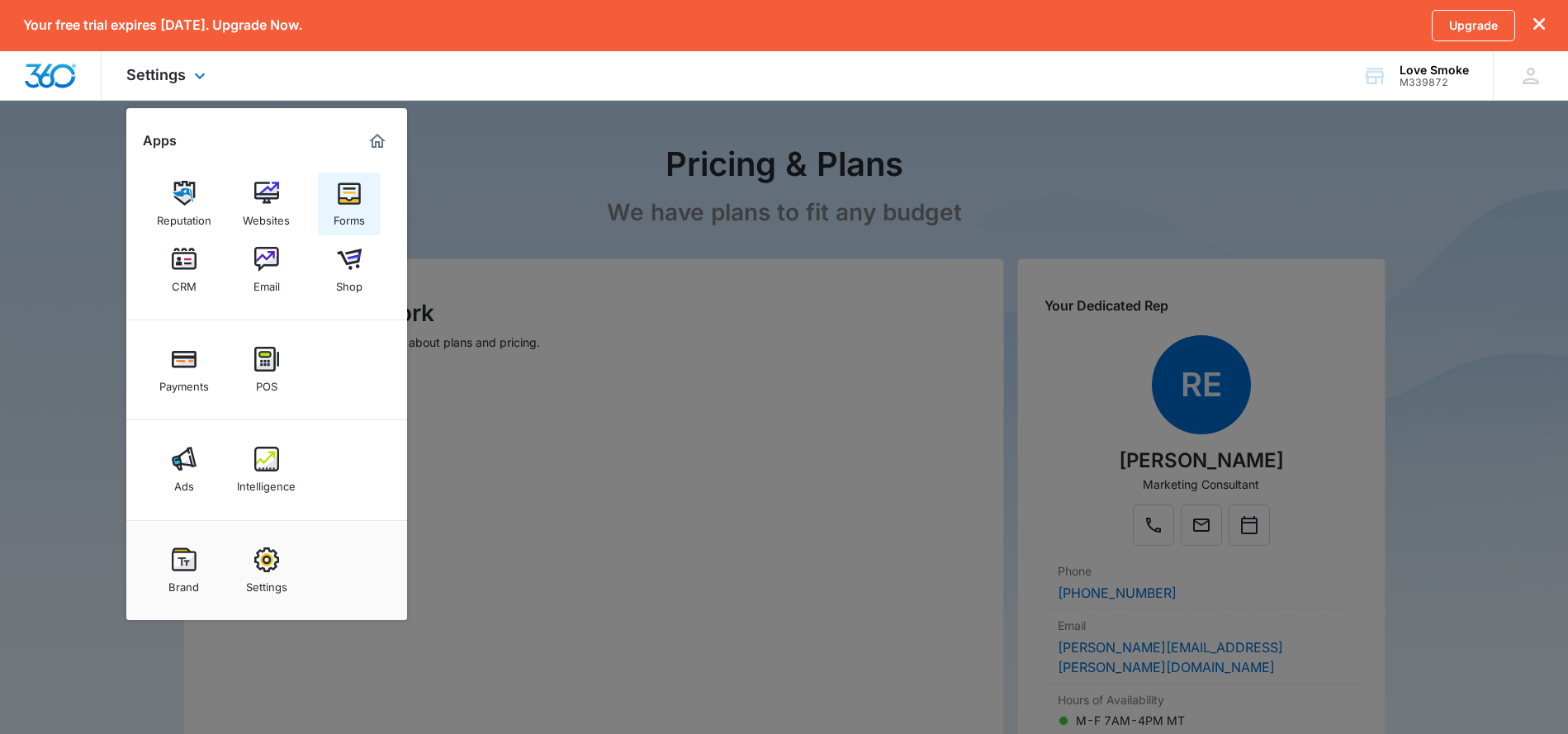
click at [361, 202] on img at bounding box center [349, 193] width 24 height 24
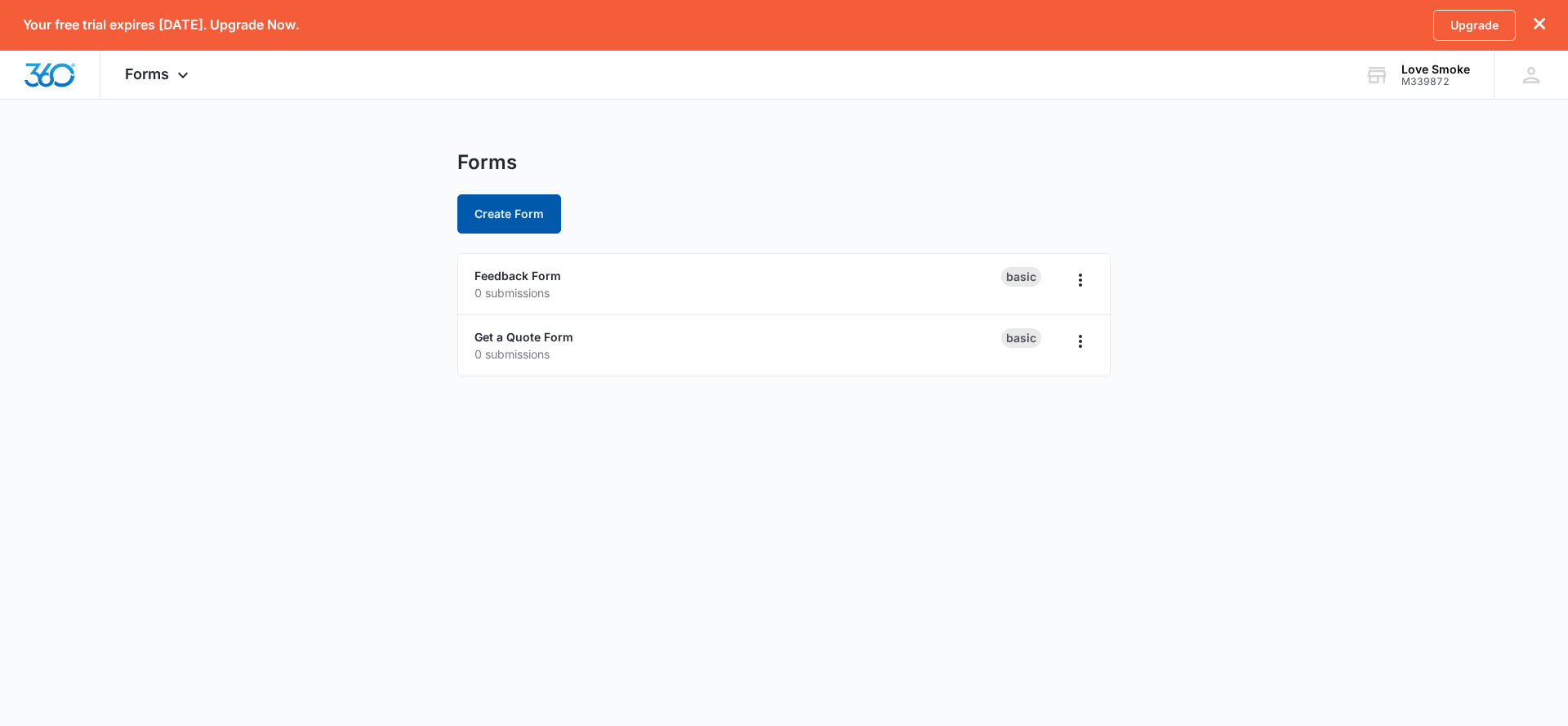
click at [522, 220] on button "Create Form" at bounding box center [509, 213] width 104 height 39
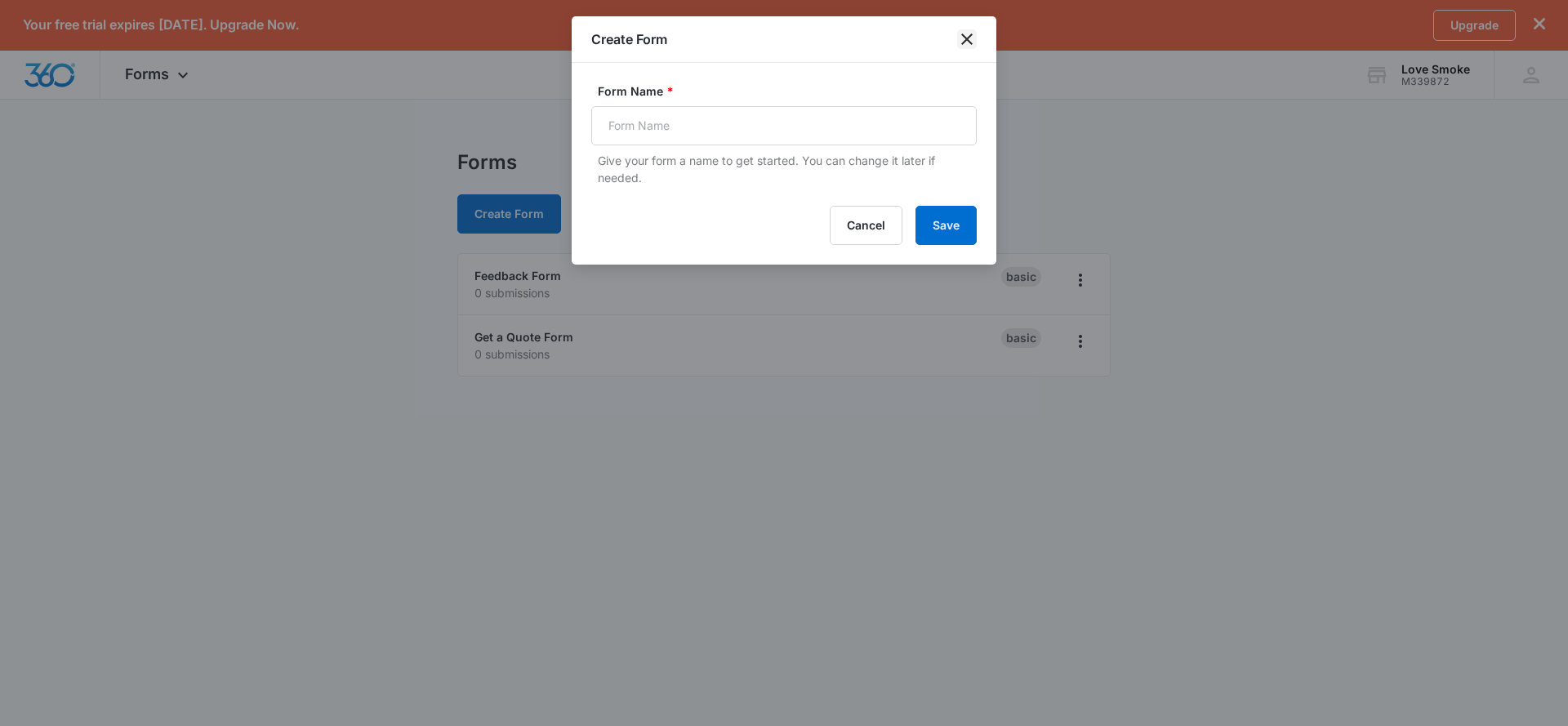
click at [972, 38] on icon "close" at bounding box center [966, 39] width 20 height 20
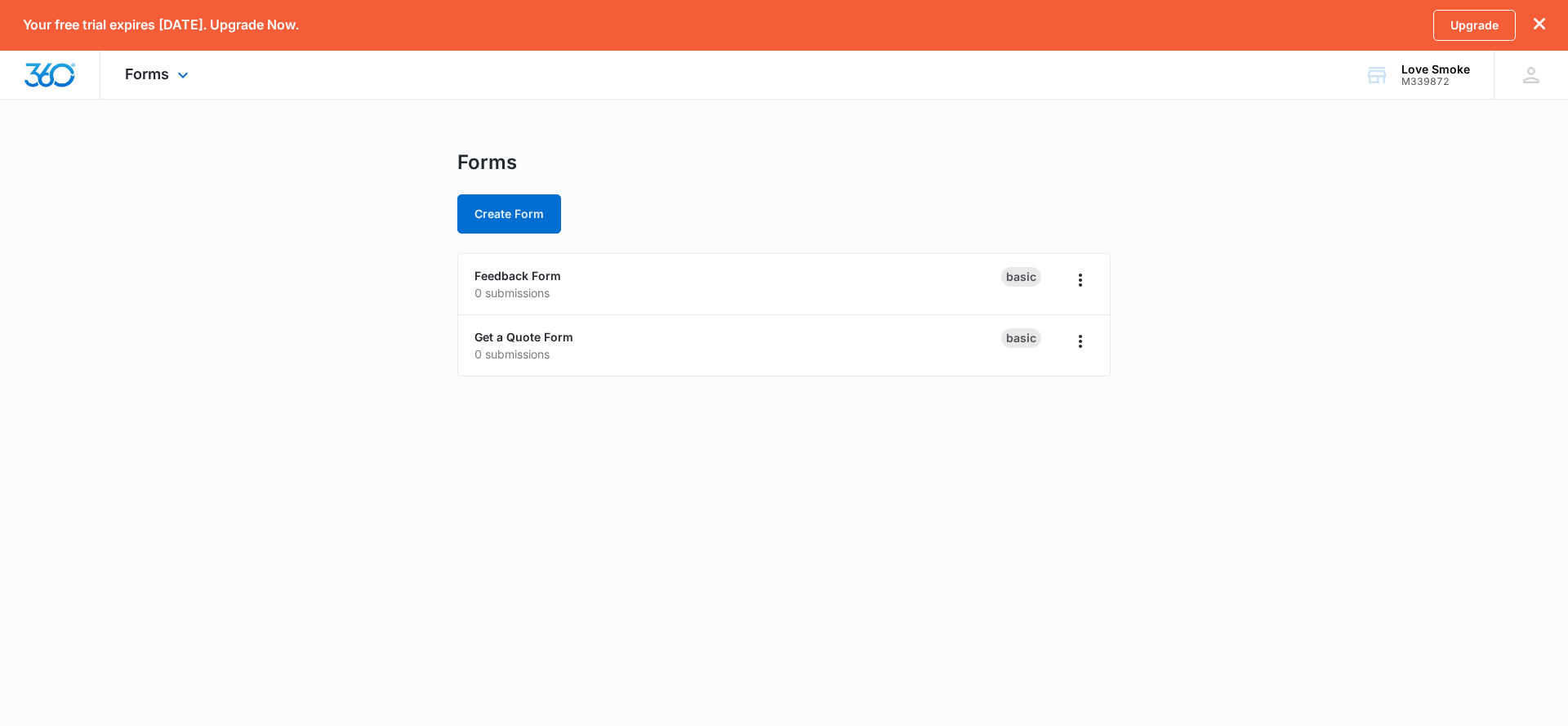
click at [170, 73] on div "Forms Apps Reputation Websites Forms CRM Email Shop Payments POS Ads Intelligen…" at bounding box center [158, 75] width 117 height 48
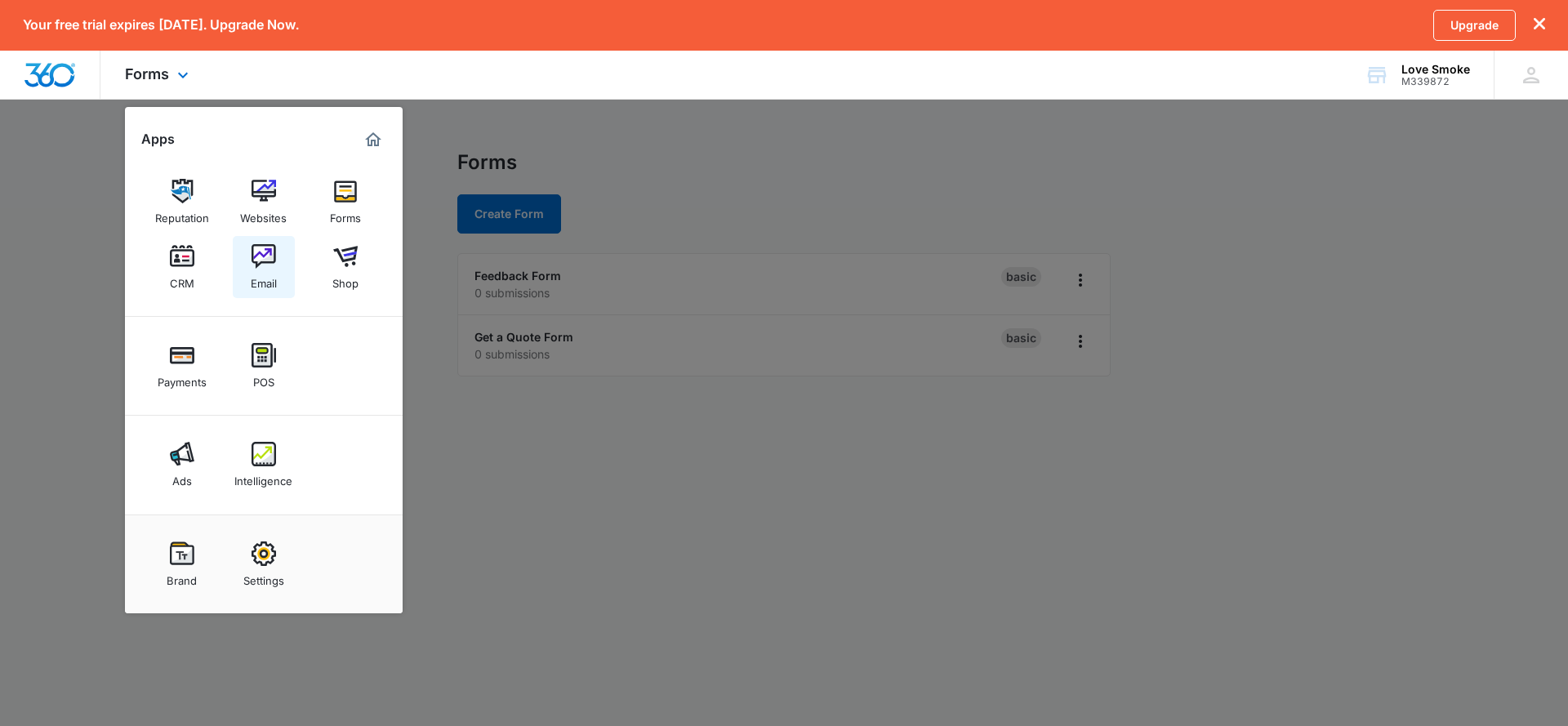
click at [263, 252] on img at bounding box center [263, 256] width 24 height 24
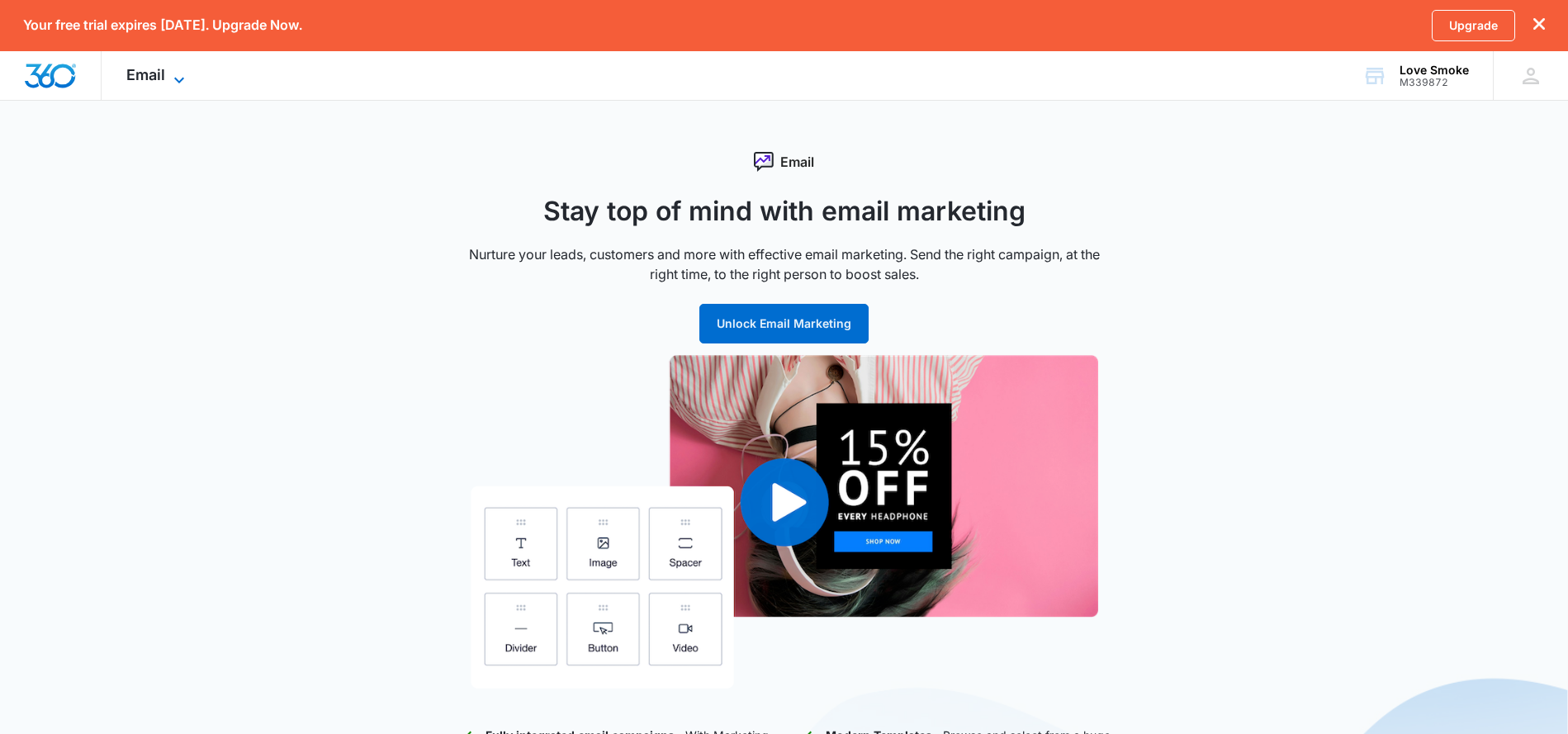
click at [137, 72] on span "Email" at bounding box center [146, 75] width 38 height 17
click at [138, 72] on span "Email" at bounding box center [146, 75] width 38 height 17
click at [157, 88] on div "Email Apps Reputation Websites Forms CRM Email Shop Payments POS Ads Intelligen…" at bounding box center [157, 76] width 113 height 49
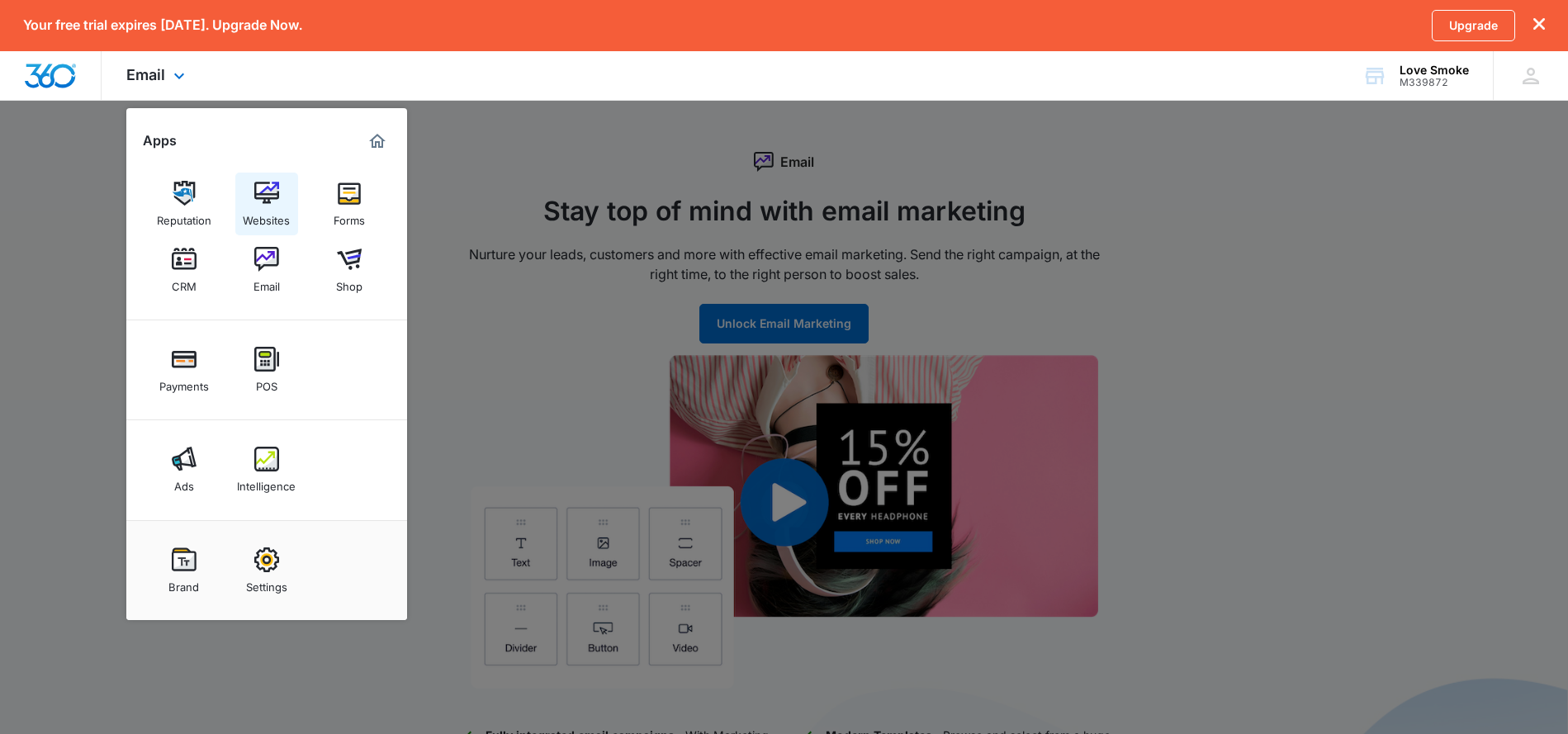
click at [266, 202] on img at bounding box center [266, 193] width 24 height 24
